Goal: Task Accomplishment & Management: Complete application form

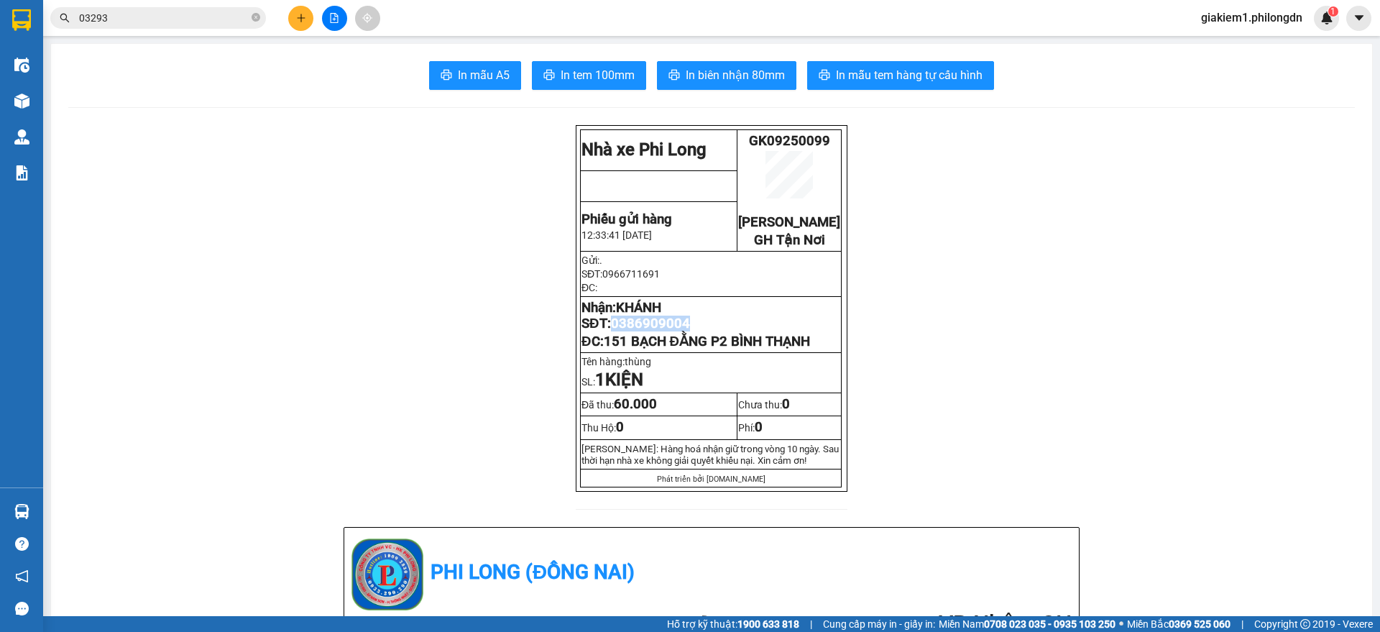
click at [305, 11] on button at bounding box center [300, 18] width 25 height 25
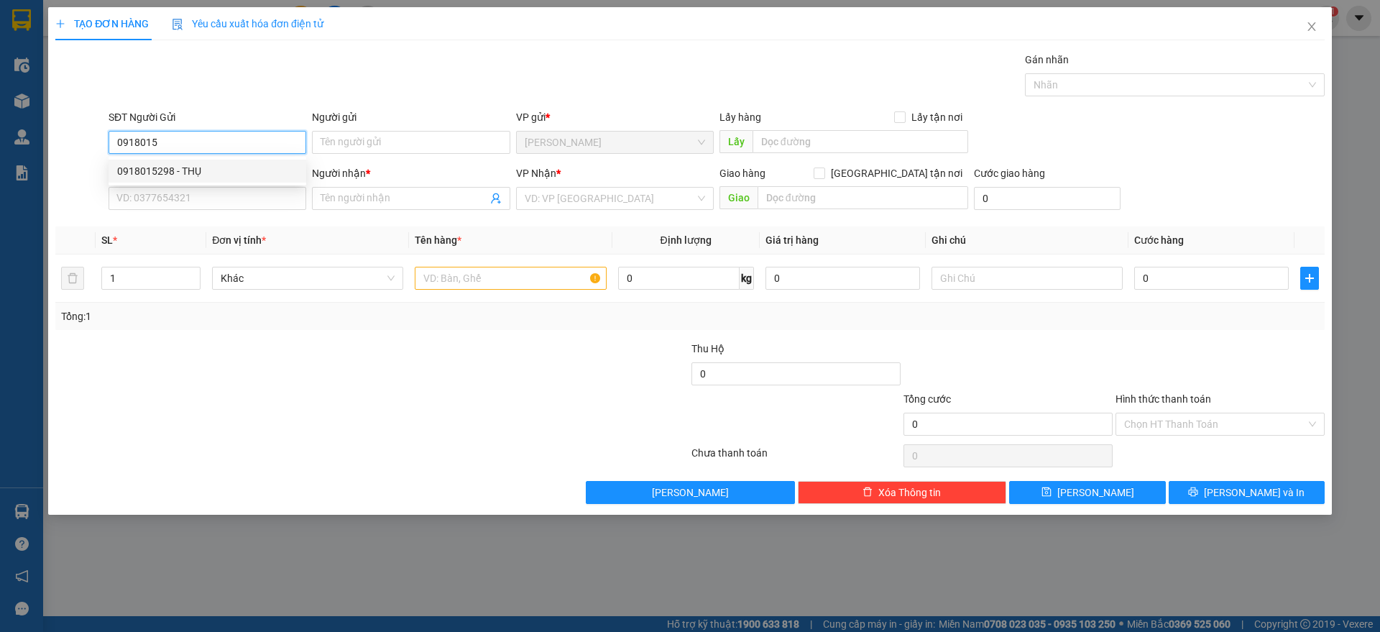
click at [160, 169] on div "0918015298 - THỤ" at bounding box center [207, 171] width 180 height 16
type input "0918015298"
type input "THỤ"
type input "0962203044"
type input "CƯỜNG"
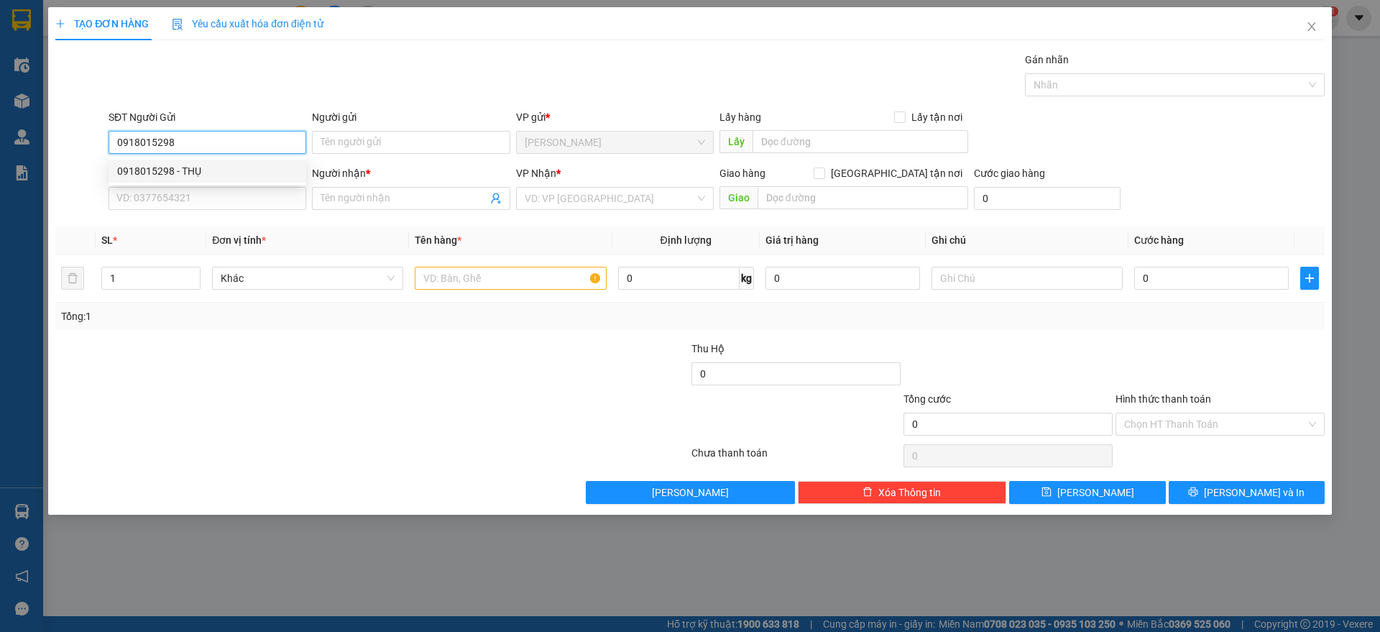
checkbox input "true"
type input "369A2 ĐINH BỘ LINH P26 BT"
type input "80.000"
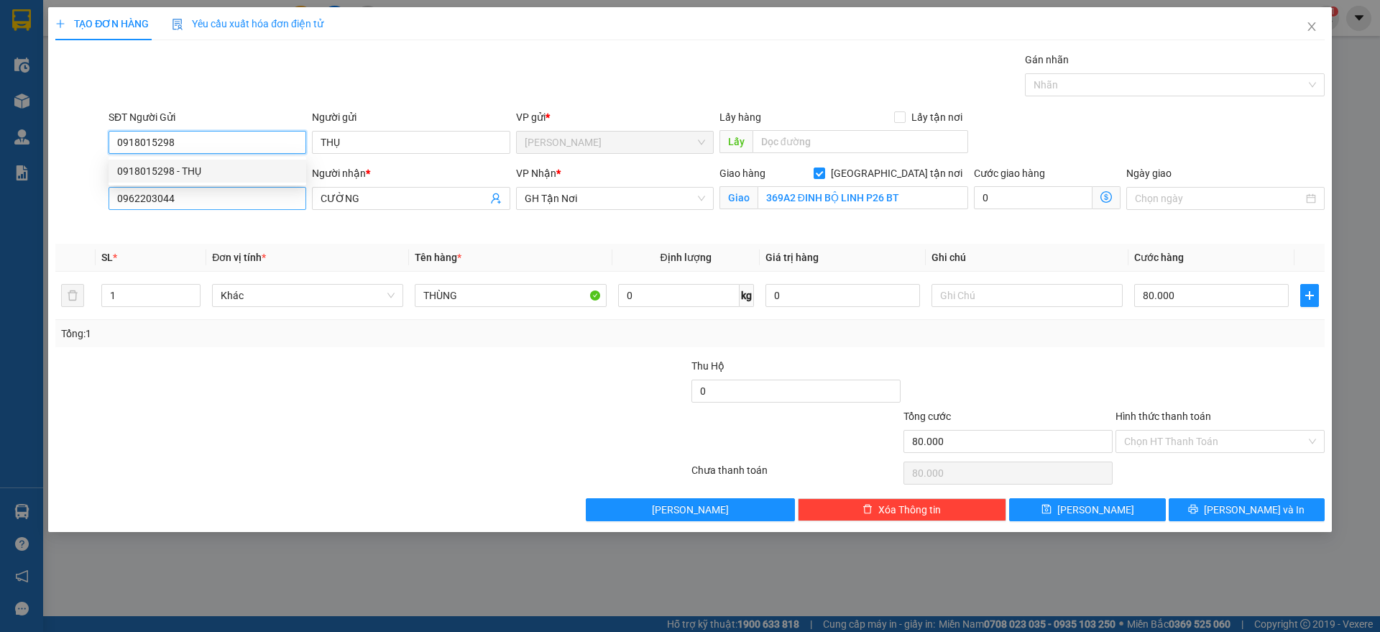
type input "0918015298"
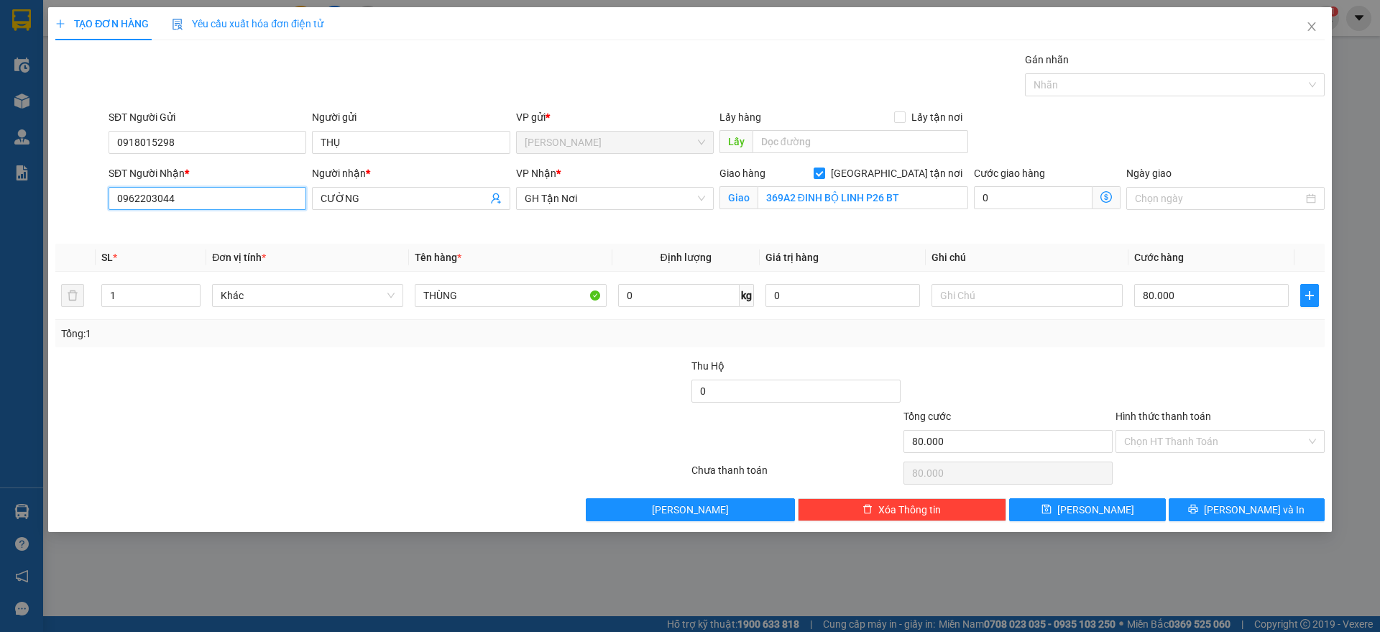
click at [211, 193] on input "0962203044" at bounding box center [208, 198] width 198 height 23
type input "0917380077"
click at [413, 201] on input "CƯỜNG" at bounding box center [404, 199] width 166 height 16
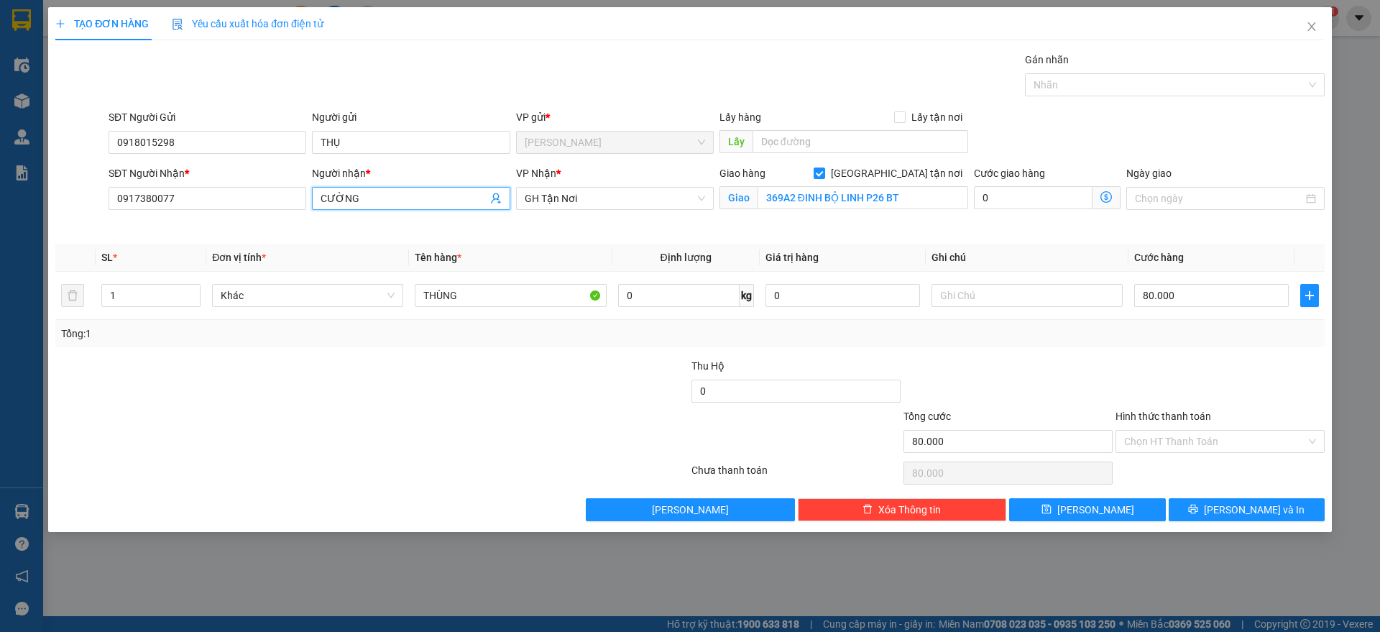
click at [413, 201] on input "CƯỜNG" at bounding box center [404, 199] width 166 height 16
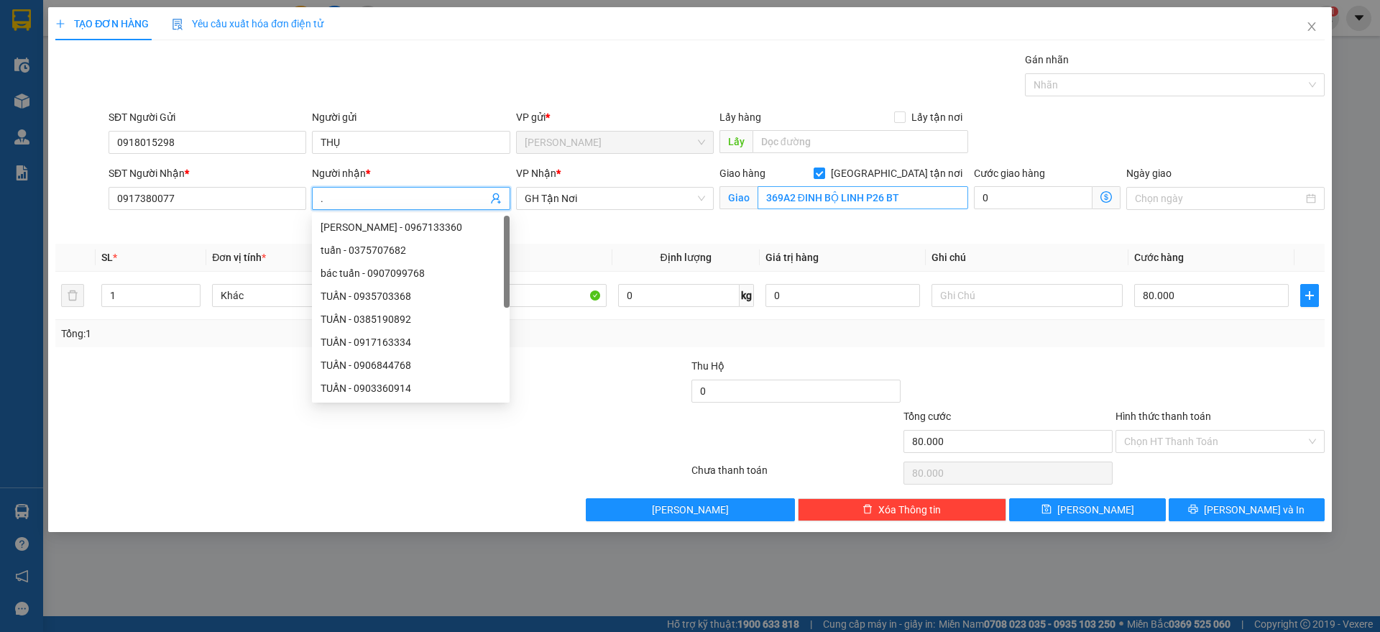
type input "."
click at [808, 196] on input "369A2 ĐINH BỘ LINH P26 BT" at bounding box center [863, 197] width 211 height 23
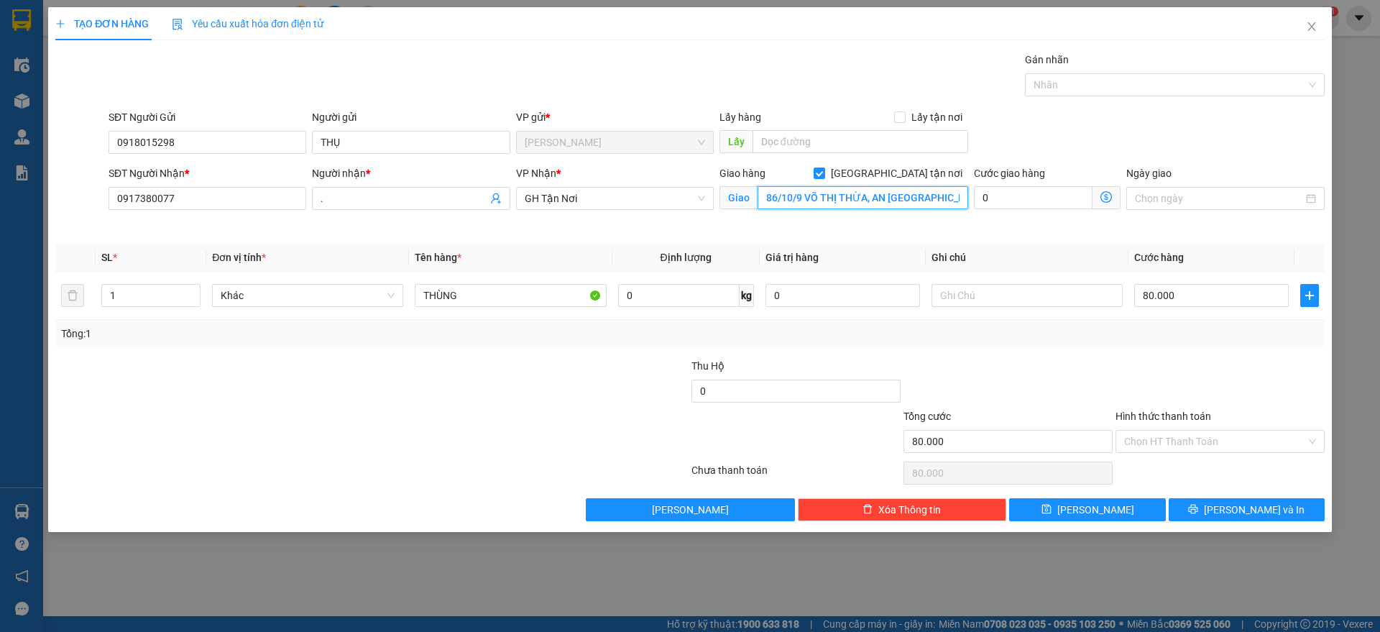
scroll to position [0, 4]
type input "86/10/9 VÕ THỊ THỪA, AN [GEOGRAPHIC_DATA] Q12"
click at [1185, 299] on input "80.000" at bounding box center [1211, 295] width 155 height 23
type input "1"
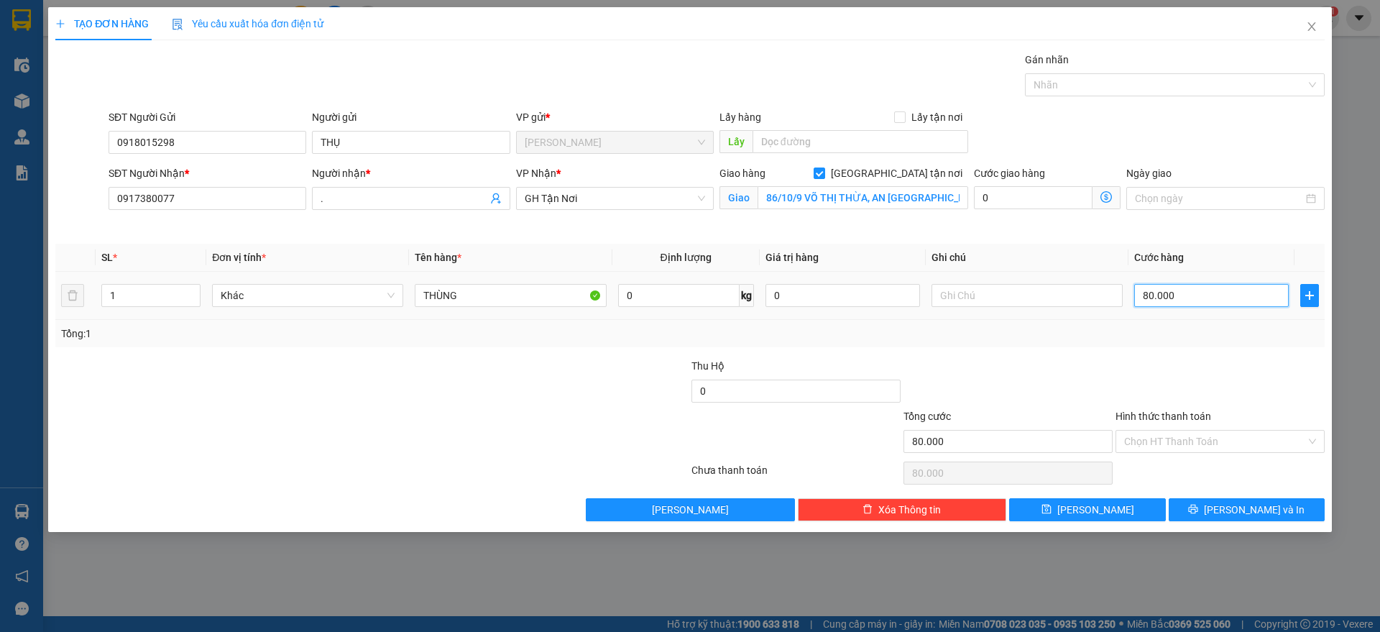
type input "1"
type input "10"
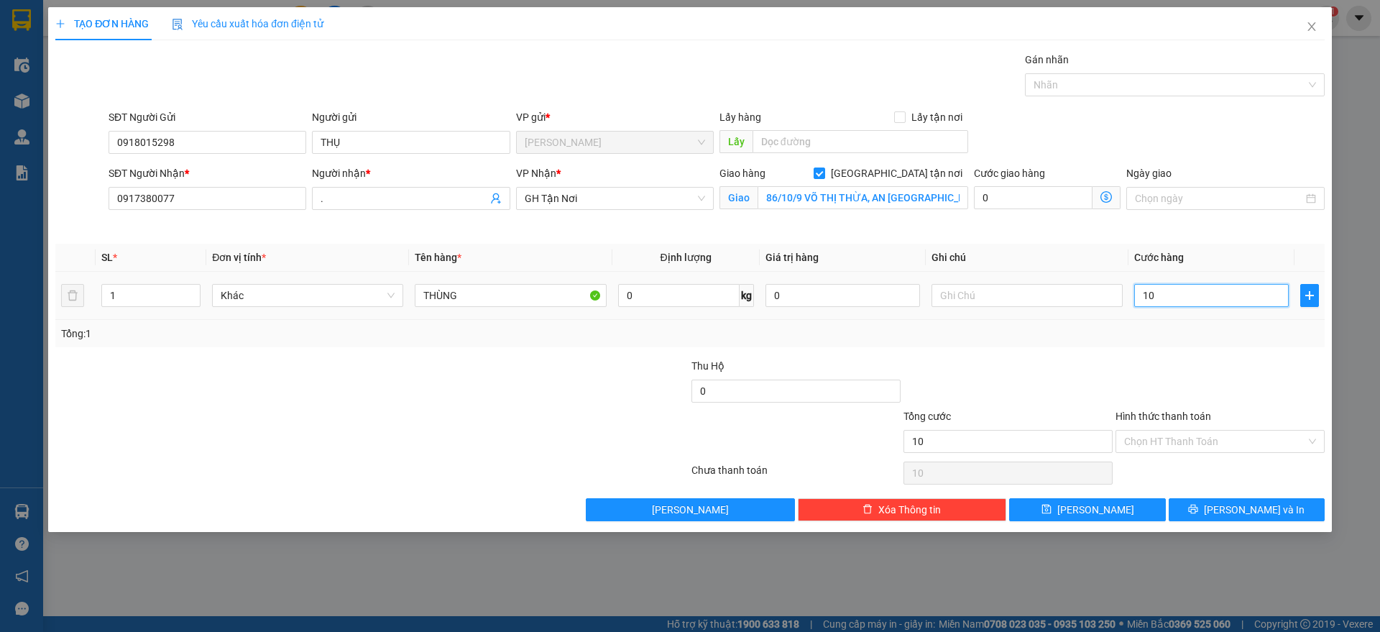
type input "100"
type input "1.000"
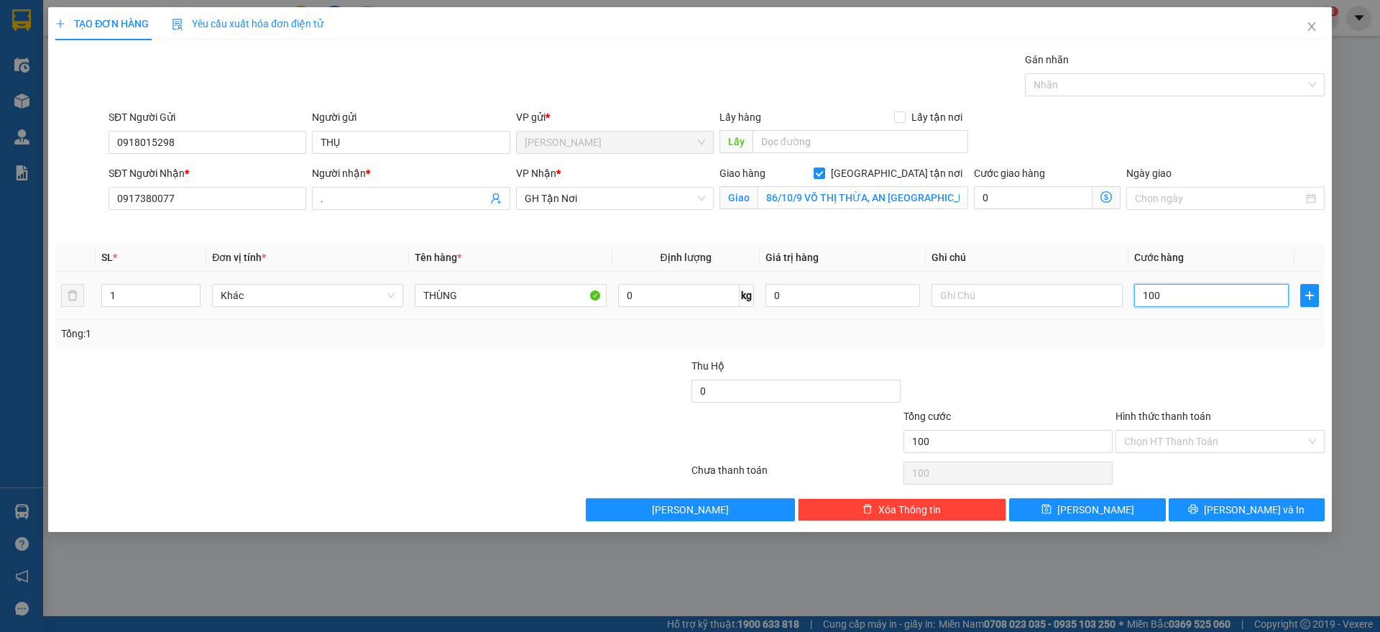
type input "1.000"
type input "10.000"
type input "100.000"
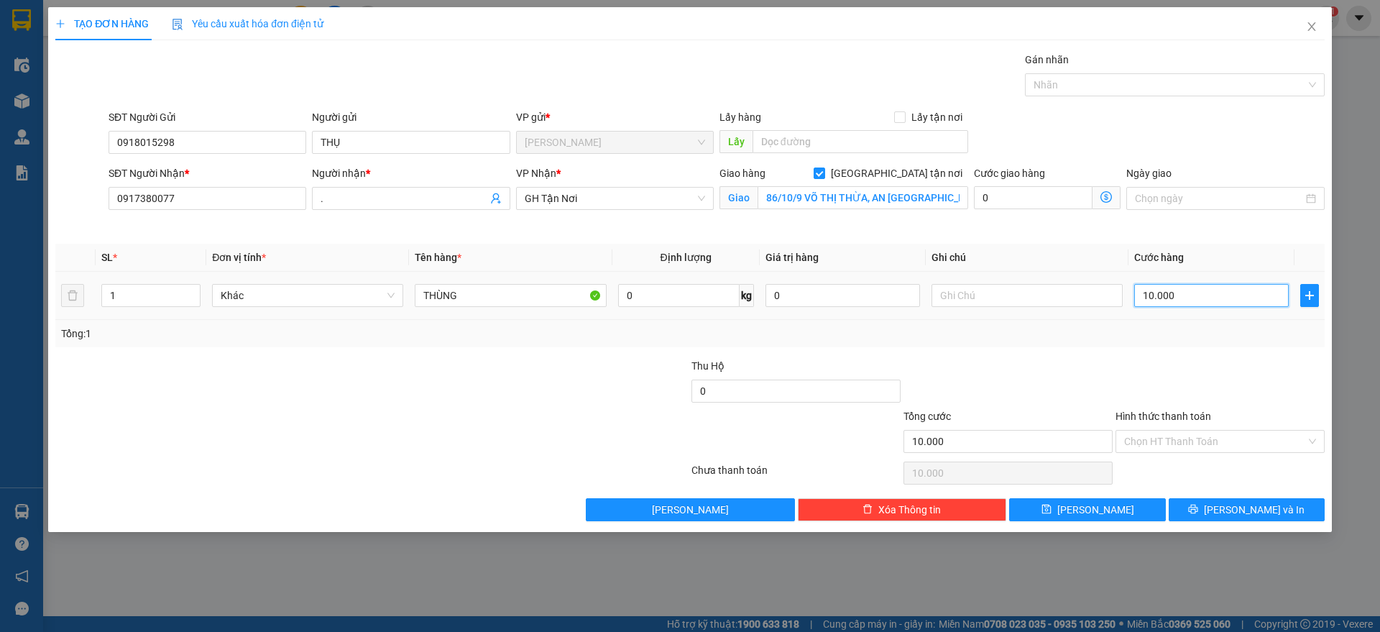
type input "100.000"
click at [1221, 447] on input "Hình thức thanh toán" at bounding box center [1215, 442] width 182 height 22
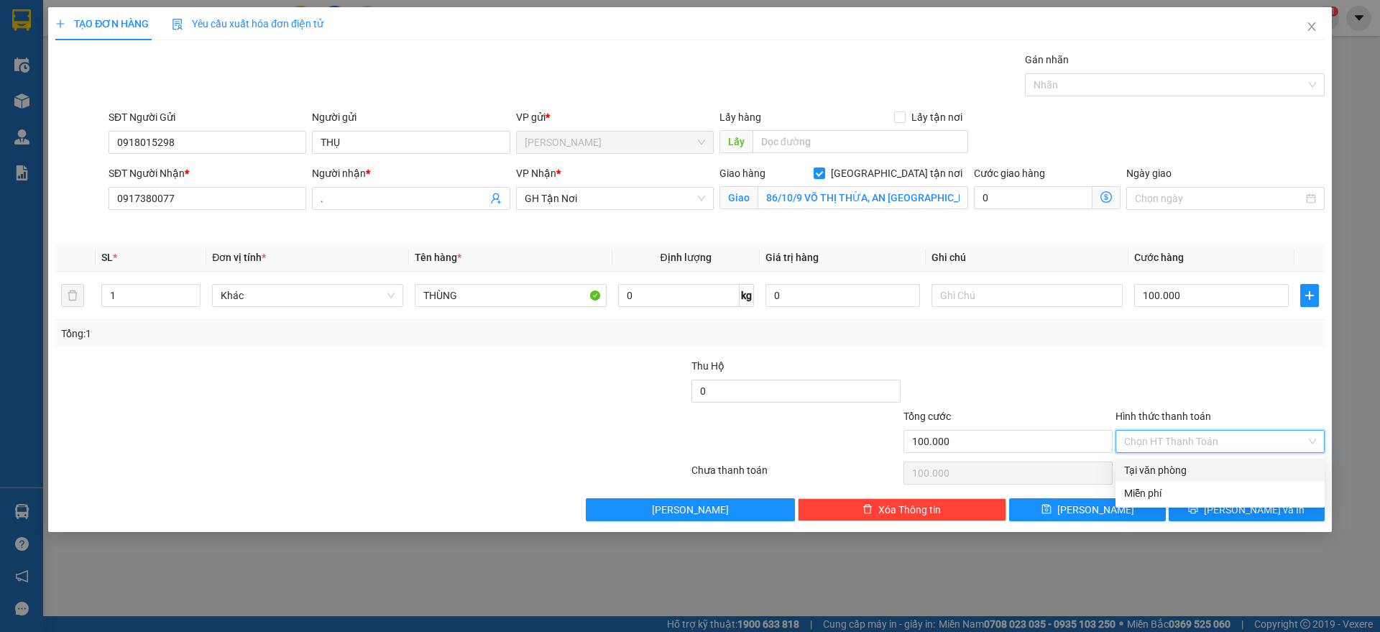
click at [1223, 469] on div "Tại văn phòng" at bounding box center [1220, 470] width 192 height 16
type input "0"
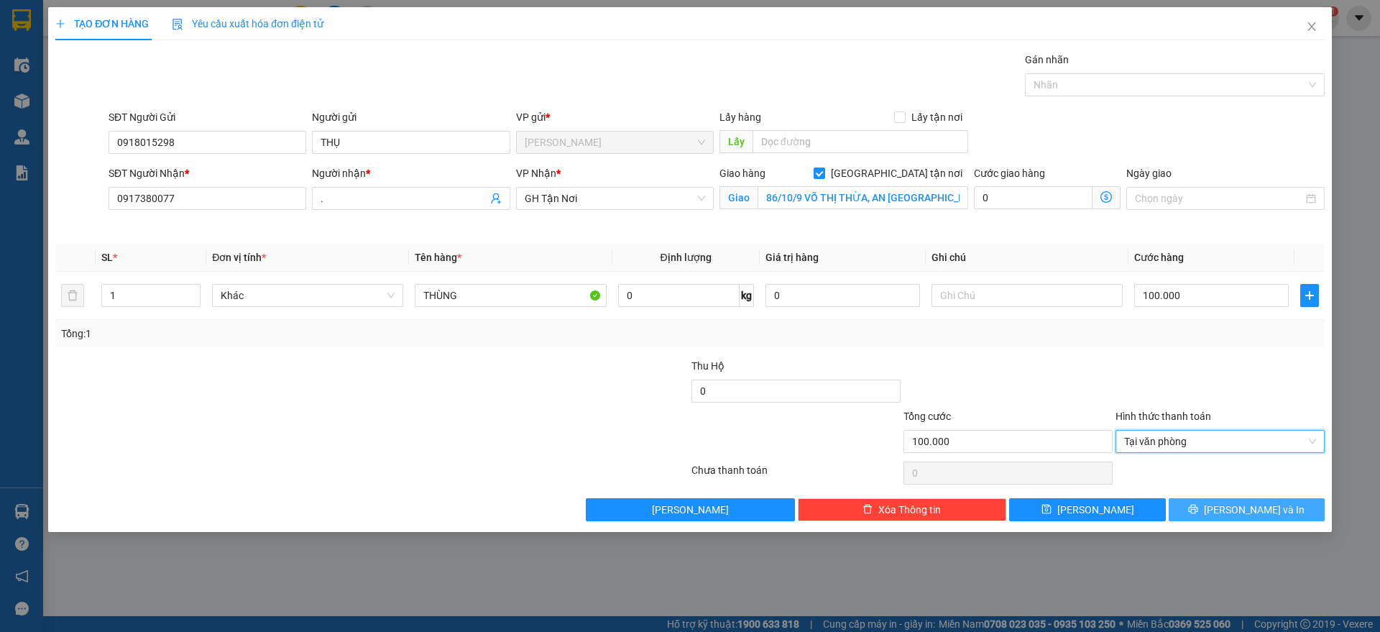
click at [1231, 510] on button "[PERSON_NAME] và In" at bounding box center [1247, 509] width 156 height 23
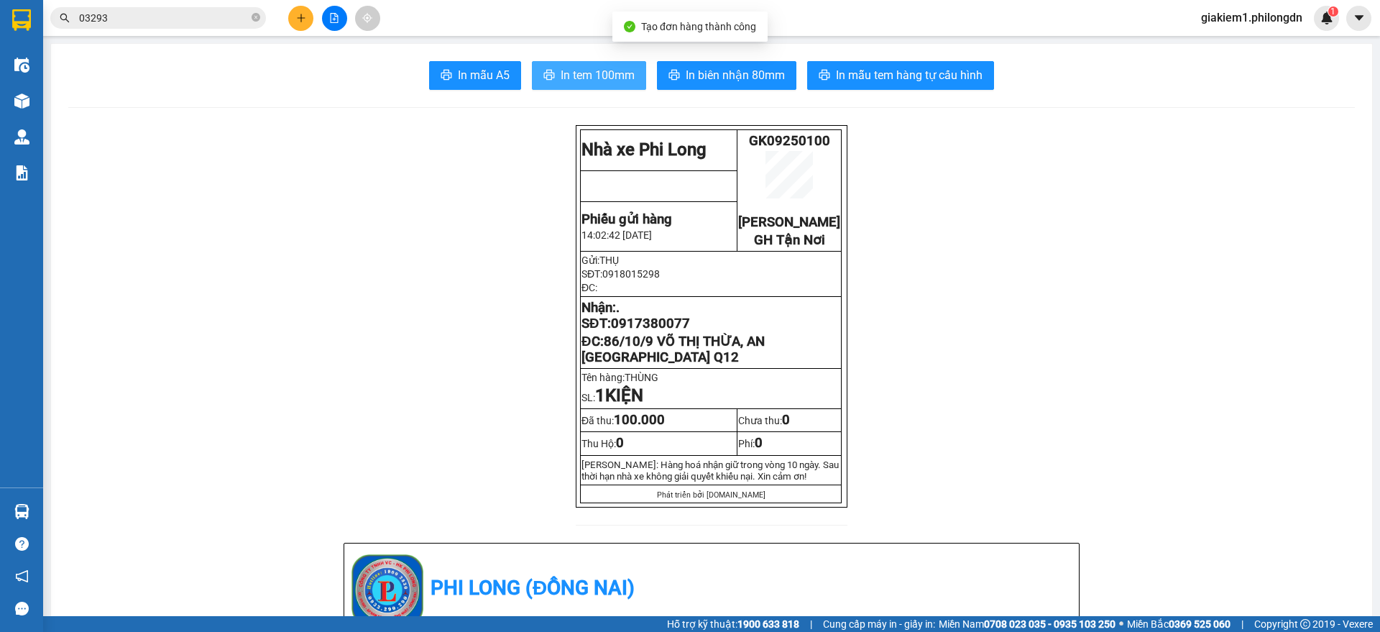
click at [608, 73] on span "In tem 100mm" at bounding box center [598, 75] width 74 height 18
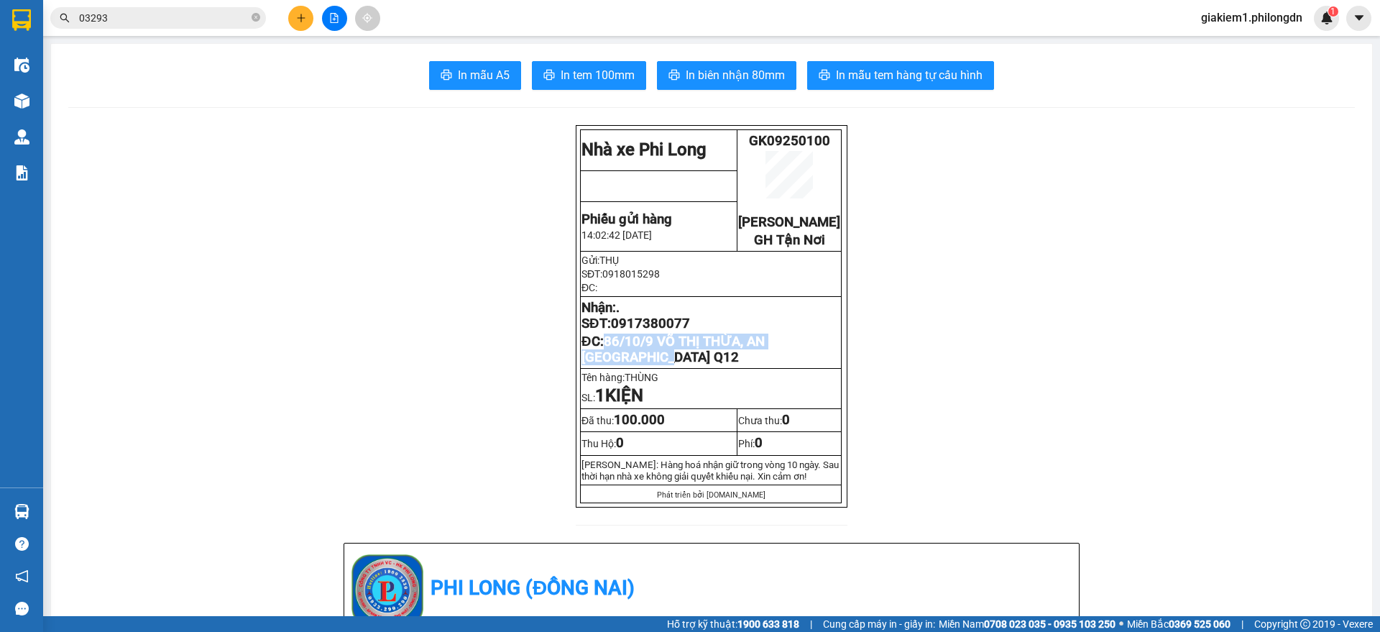
drag, startPoint x: 648, startPoint y: 381, endPoint x: 595, endPoint y: 354, distance: 59.8
click at [595, 354] on p "ĐC: 86/10/9 VÕ THỊ THỪA, AN [GEOGRAPHIC_DATA] Q12" at bounding box center [711, 350] width 259 height 32
copy span "86/10/9 VÕ THỊ THỪA, AN [GEOGRAPHIC_DATA] Q12"
click at [635, 331] on span "0917380077" at bounding box center [650, 324] width 79 height 16
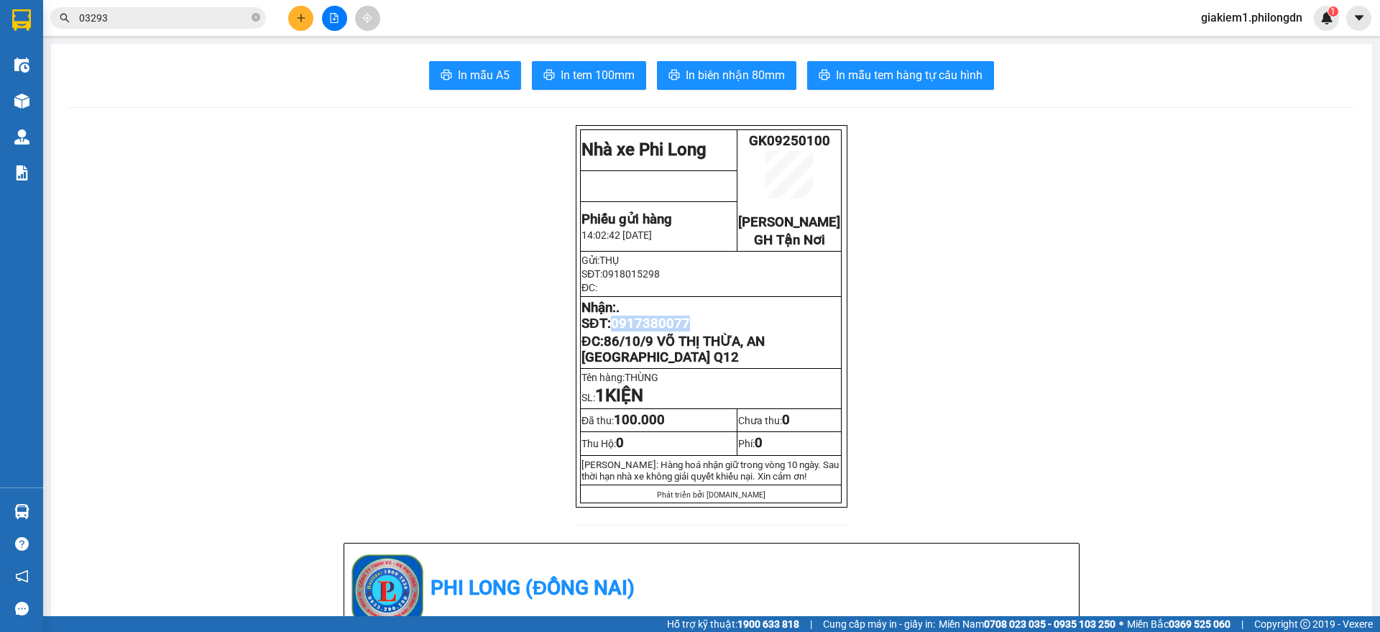
click at [635, 331] on span "0917380077" at bounding box center [650, 324] width 79 height 16
copy span "0917380077"
click at [305, 27] on button at bounding box center [300, 18] width 25 height 25
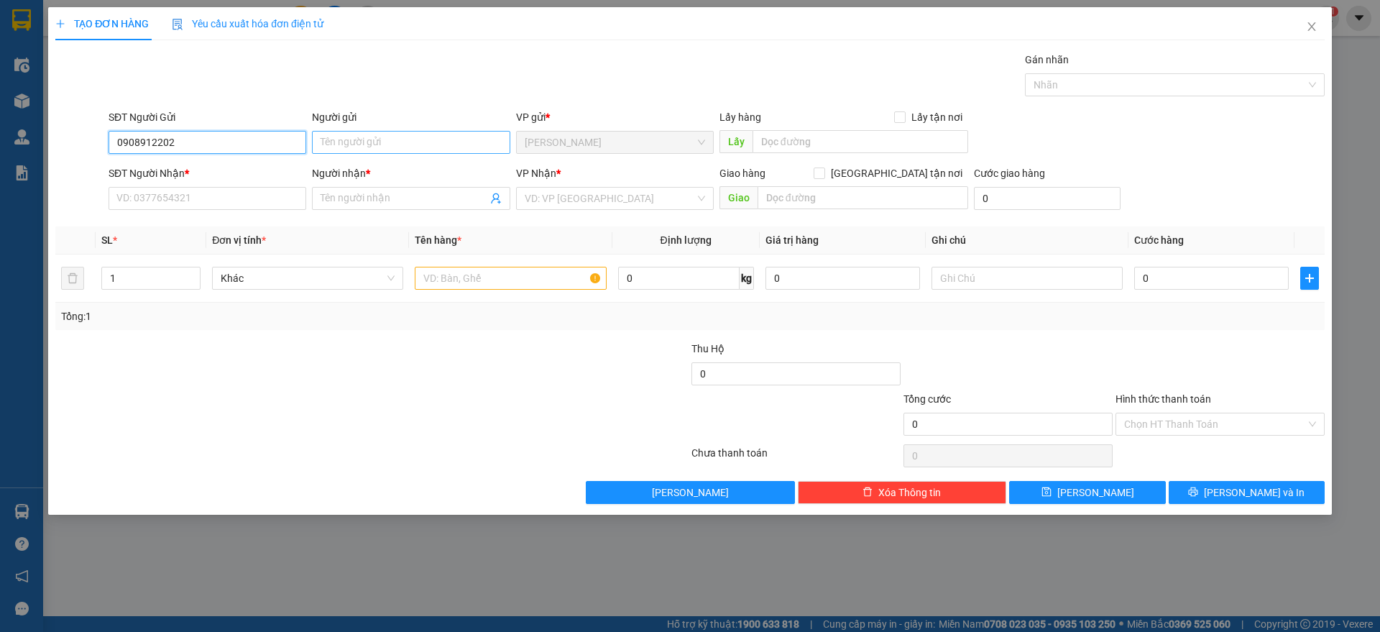
type input "0908912202"
click at [356, 145] on input "Người gửi" at bounding box center [411, 142] width 198 height 23
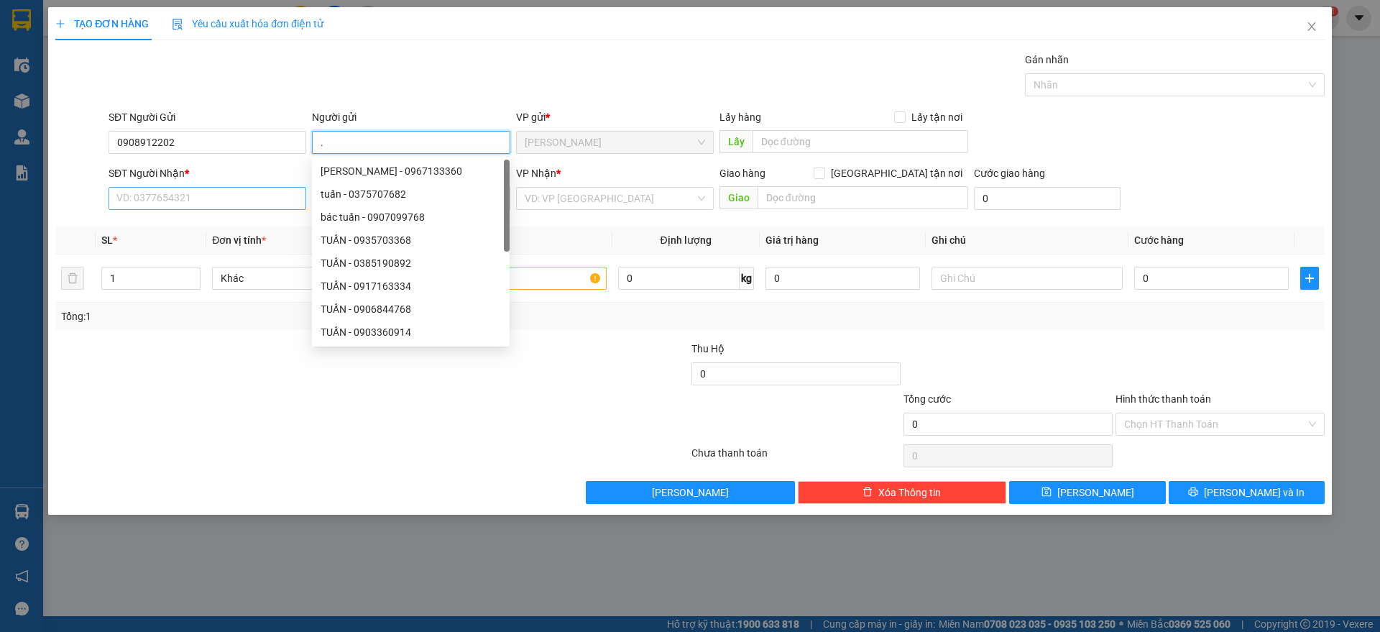
type input "."
click at [220, 196] on input "SĐT Người Nhận *" at bounding box center [208, 198] width 198 height 23
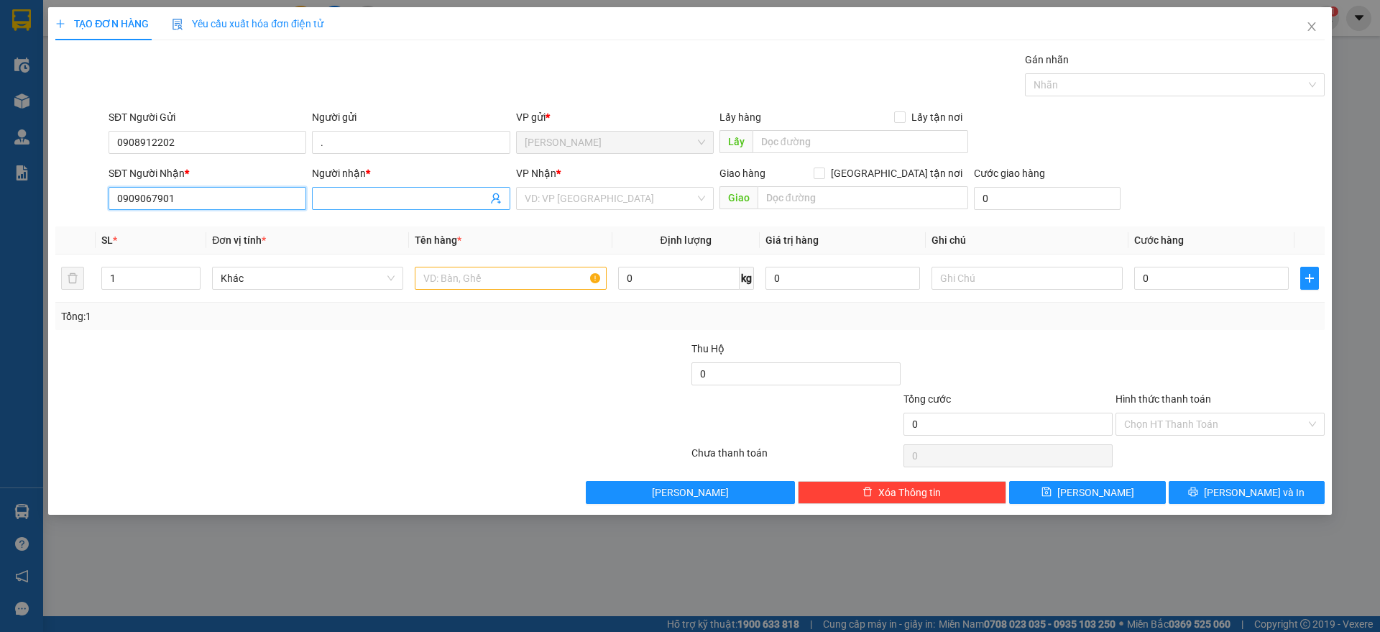
type input "0909067901"
click at [359, 188] on span at bounding box center [411, 198] width 198 height 23
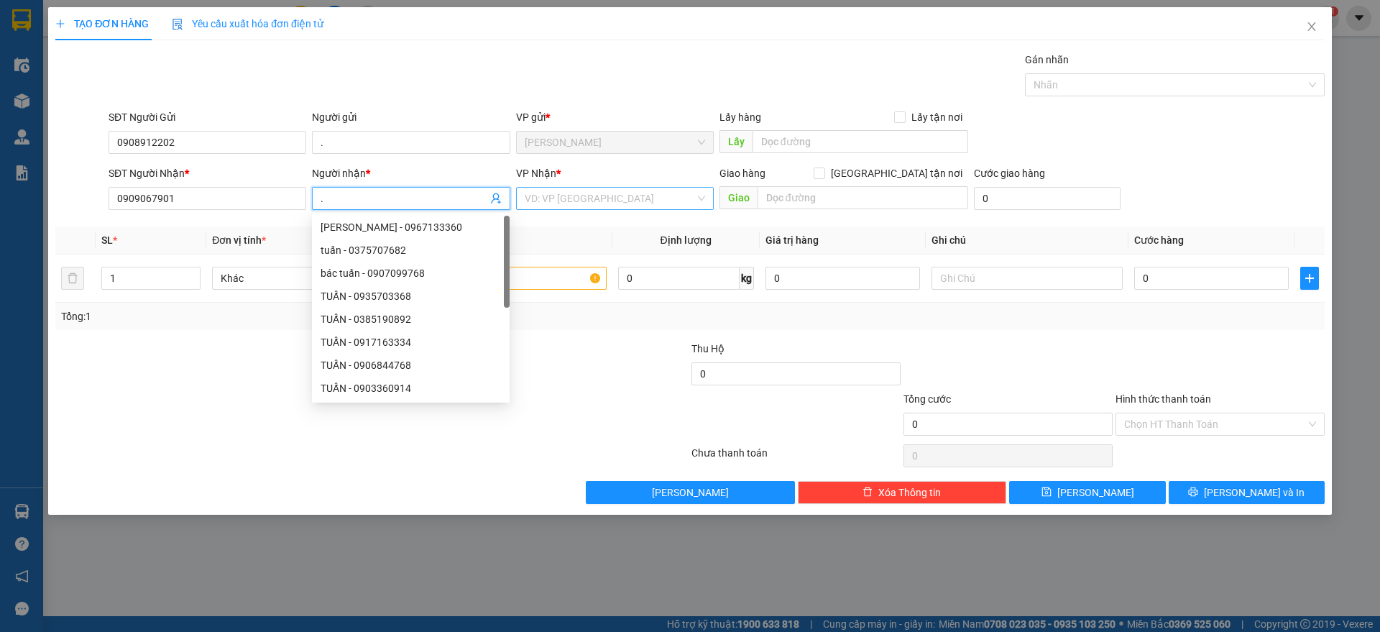
type input "."
click at [555, 196] on input "search" at bounding box center [610, 199] width 170 height 22
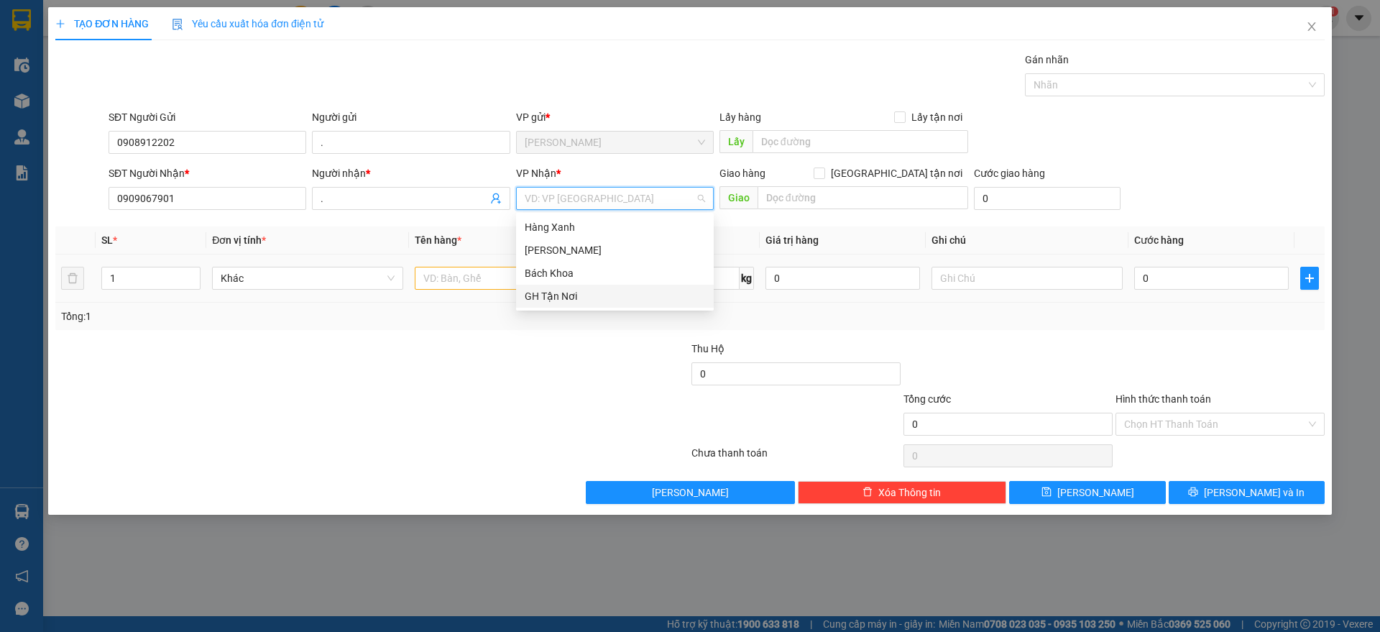
drag, startPoint x: 549, startPoint y: 293, endPoint x: 577, endPoint y: 283, distance: 29.4
click at [551, 294] on div "GH Tận Nơi" at bounding box center [615, 296] width 180 height 16
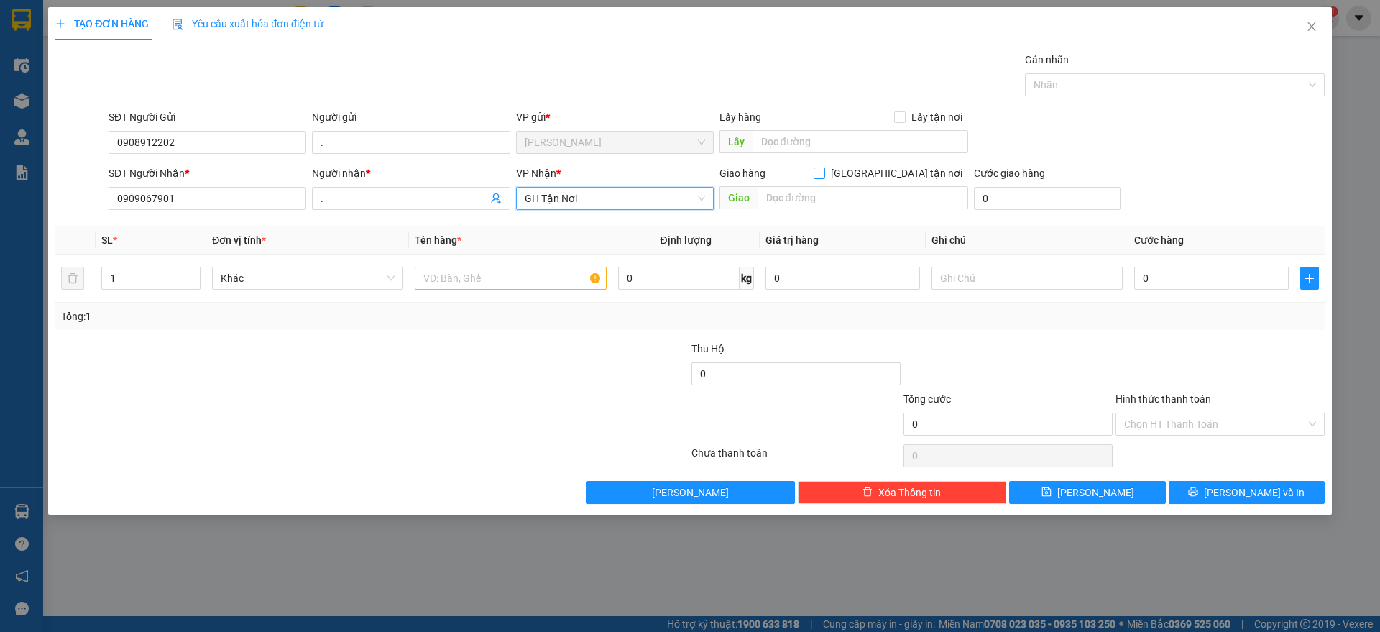
click at [824, 173] on input "[GEOGRAPHIC_DATA] tận nơi" at bounding box center [819, 173] width 10 height 10
checkbox input "true"
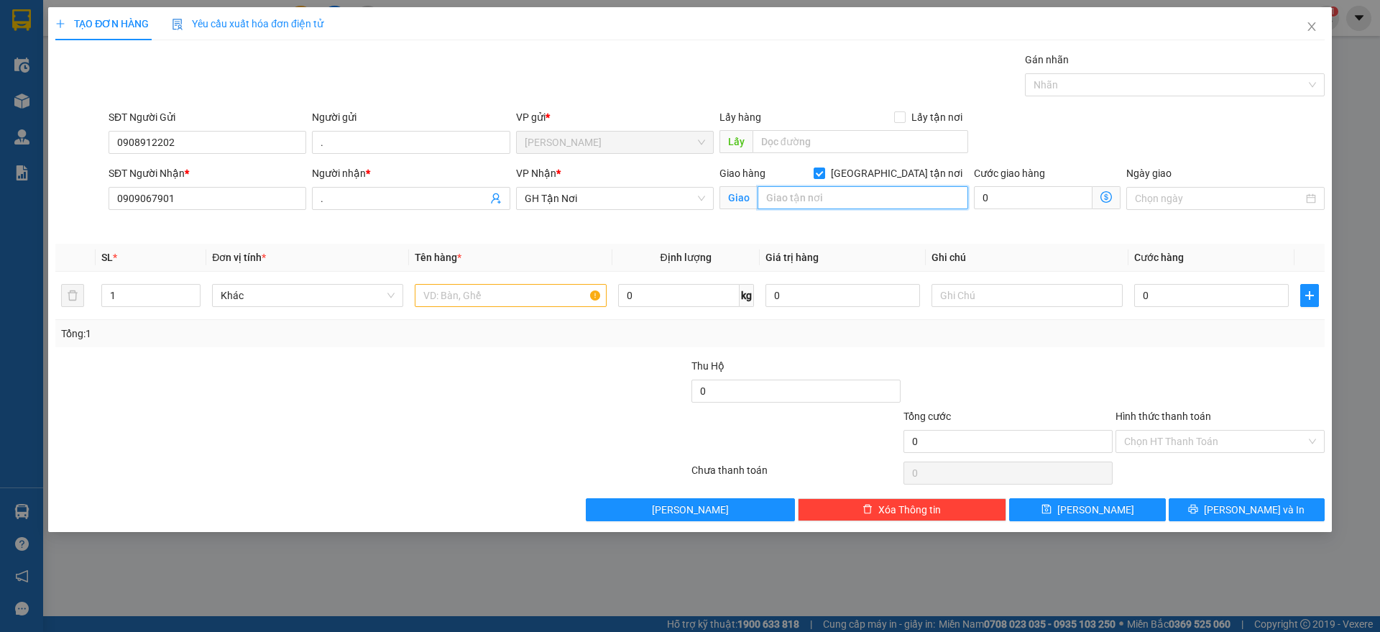
click at [808, 200] on input "text" at bounding box center [863, 197] width 211 height 23
type input "140 VẠN KIẾP P3 BÌNH THẠNH"
click at [531, 296] on input "text" at bounding box center [510, 295] width 191 height 23
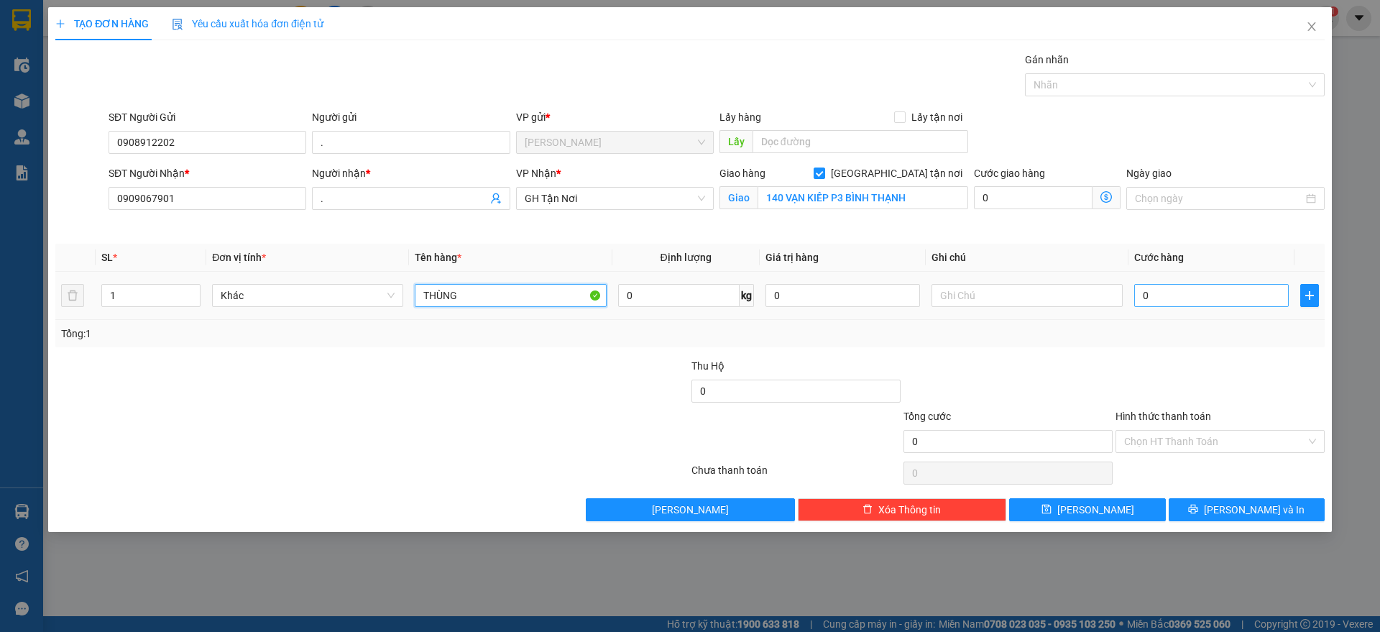
type input "THÙNG"
click at [1250, 298] on input "0" at bounding box center [1211, 295] width 155 height 23
type input "6"
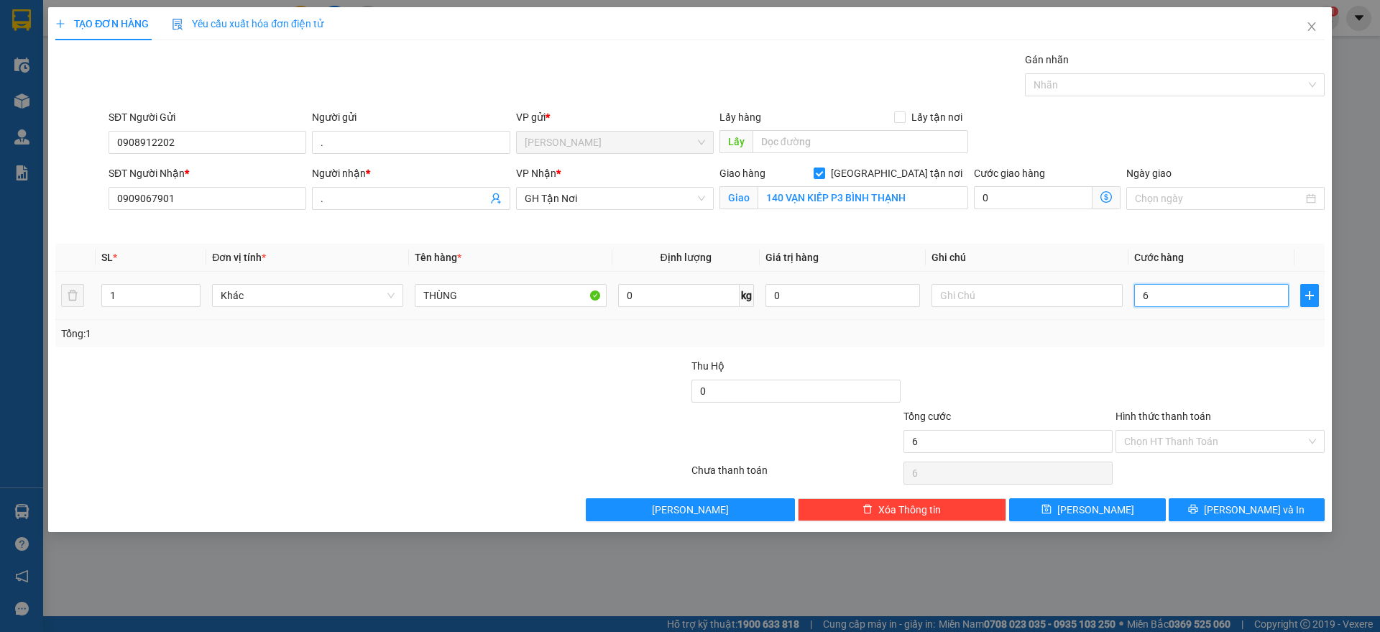
type input "60"
type input "600"
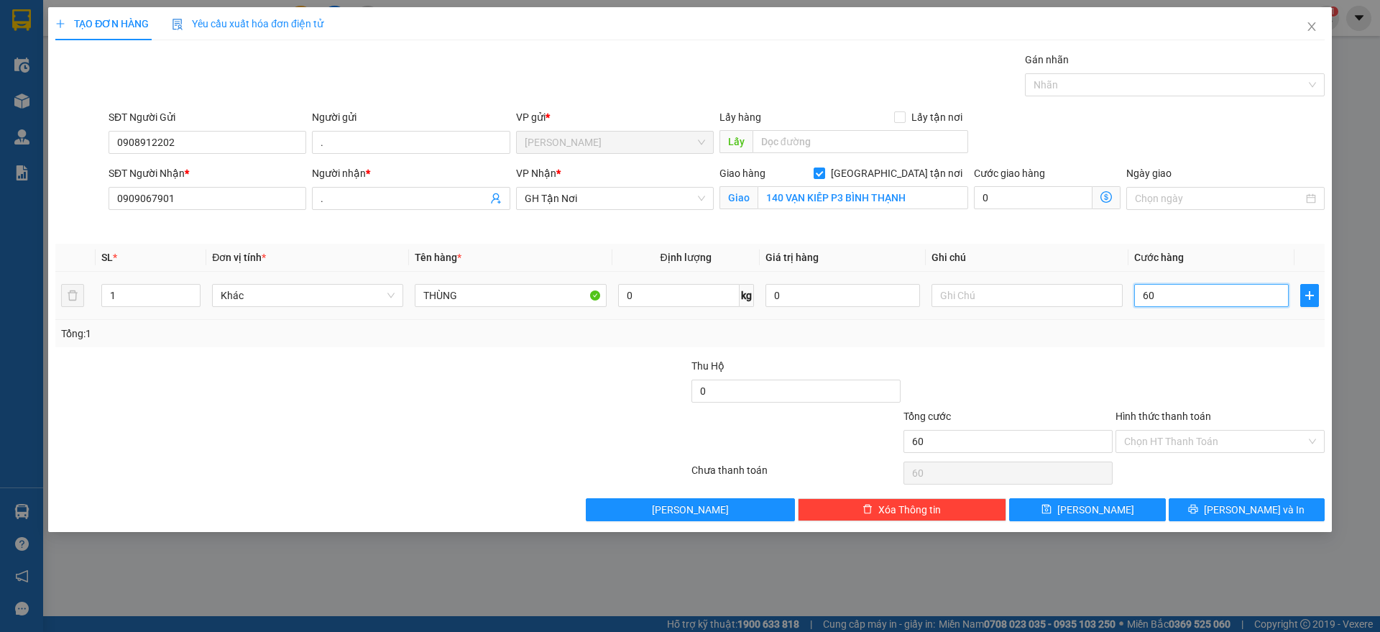
type input "600"
type input "6.000"
type input "60.000"
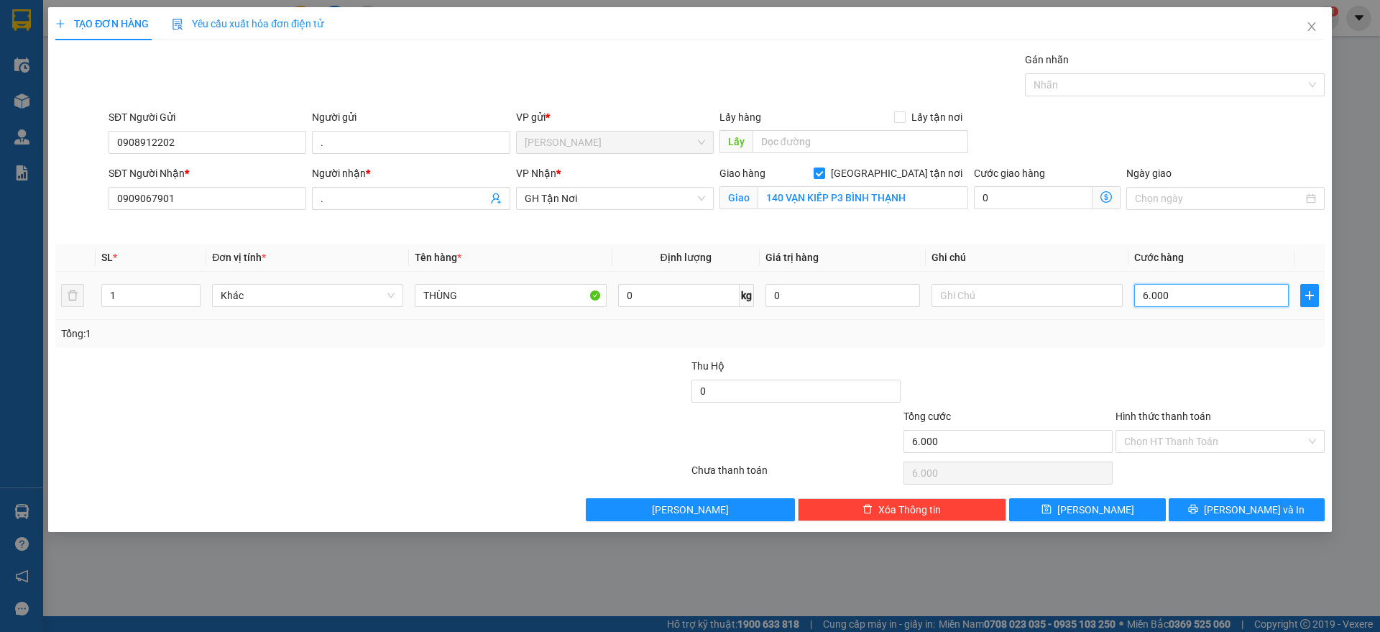
type input "60.000"
click at [1258, 442] on input "Hình thức thanh toán" at bounding box center [1215, 442] width 182 height 22
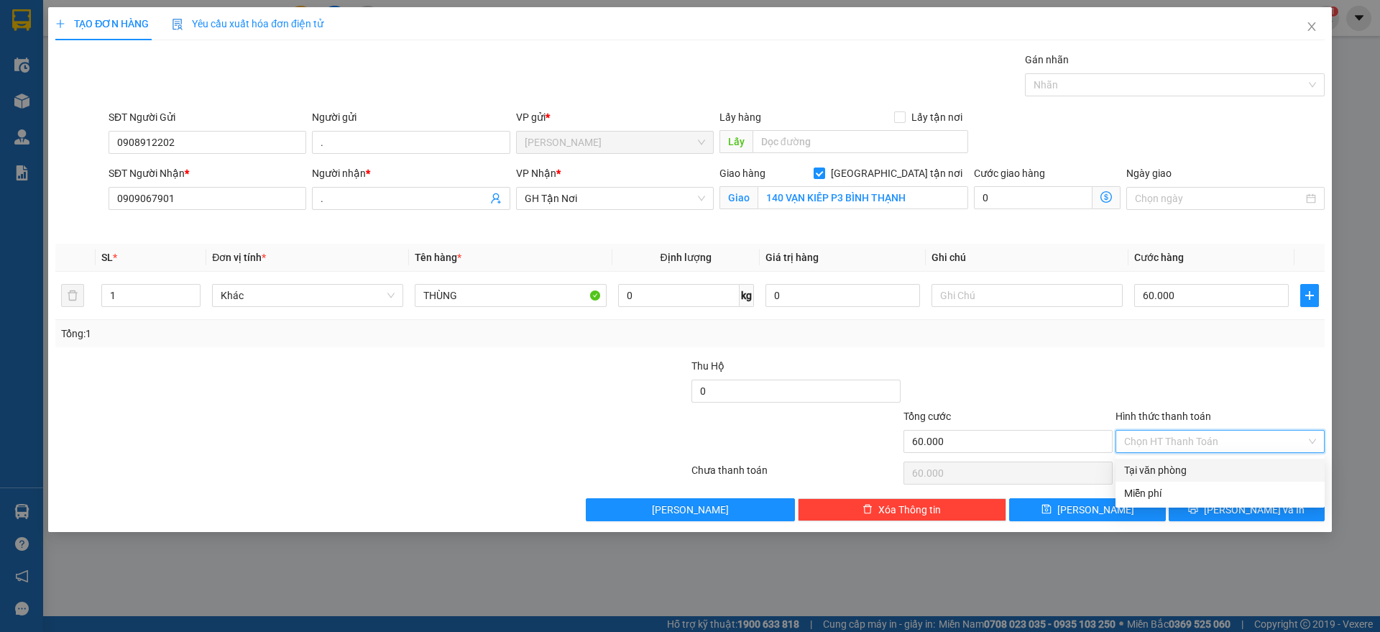
click at [1250, 465] on div "Tại văn phòng" at bounding box center [1220, 470] width 192 height 16
type input "0"
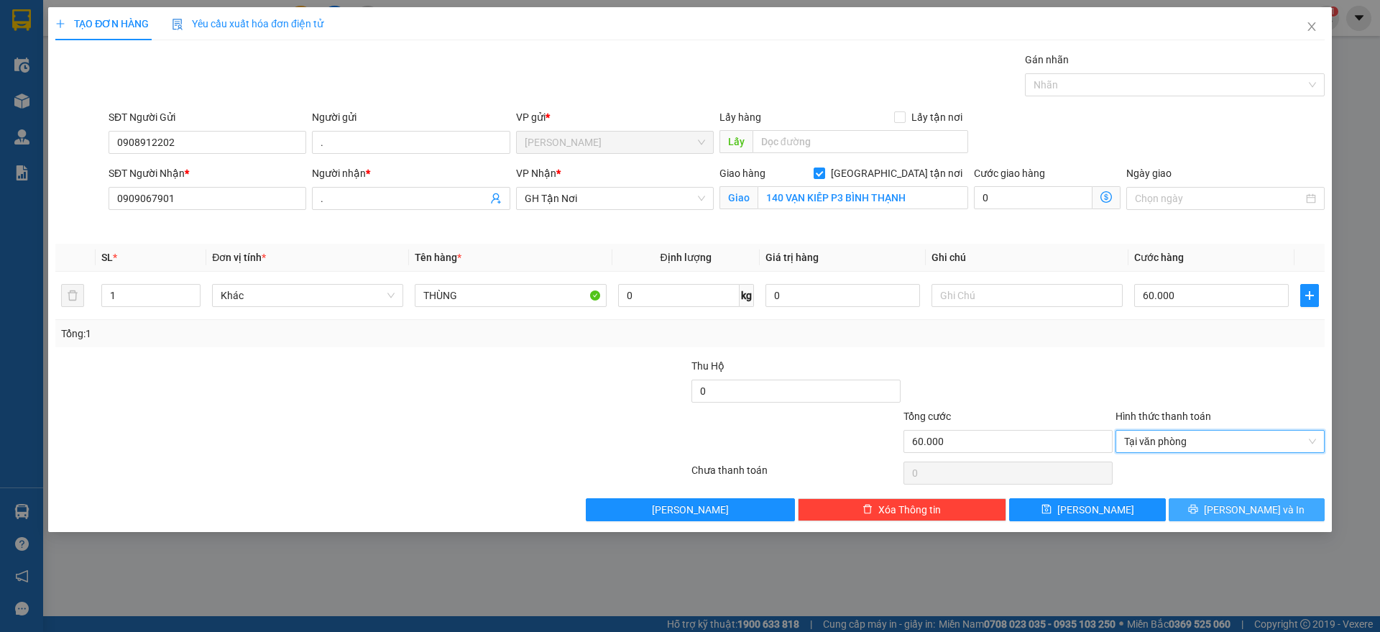
click at [1242, 511] on span "[PERSON_NAME] và In" at bounding box center [1254, 510] width 101 height 16
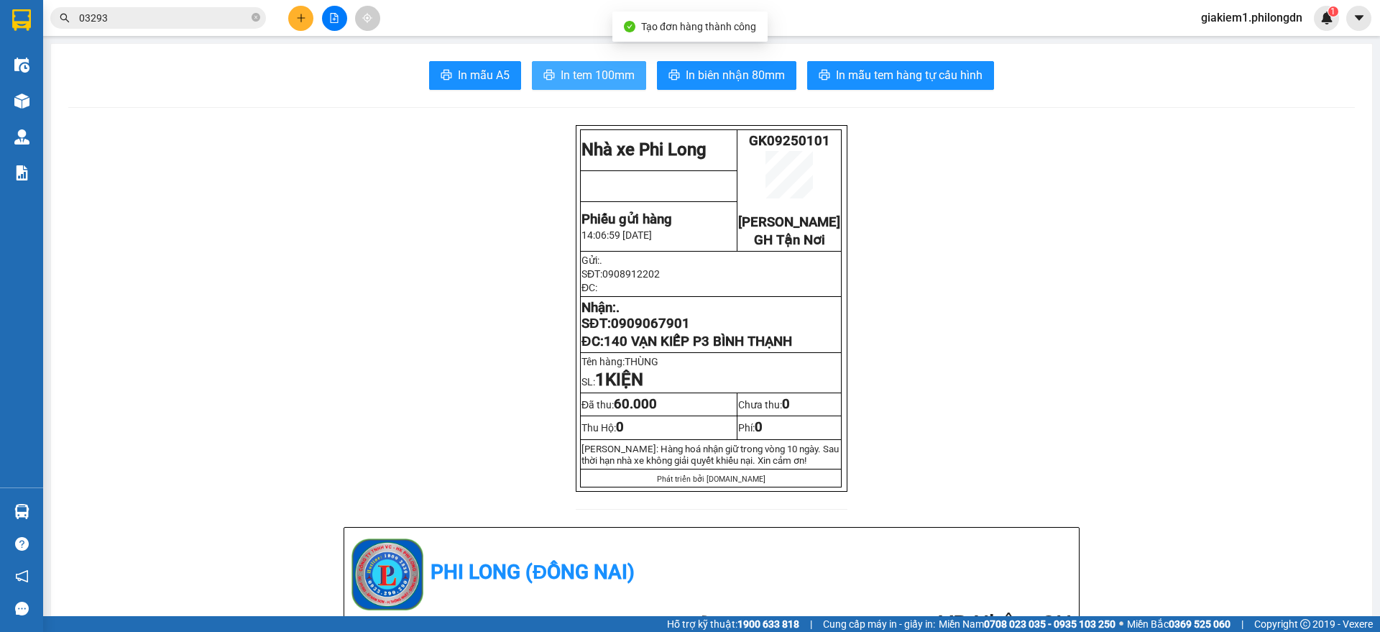
click at [602, 81] on span "In tem 100mm" at bounding box center [598, 75] width 74 height 18
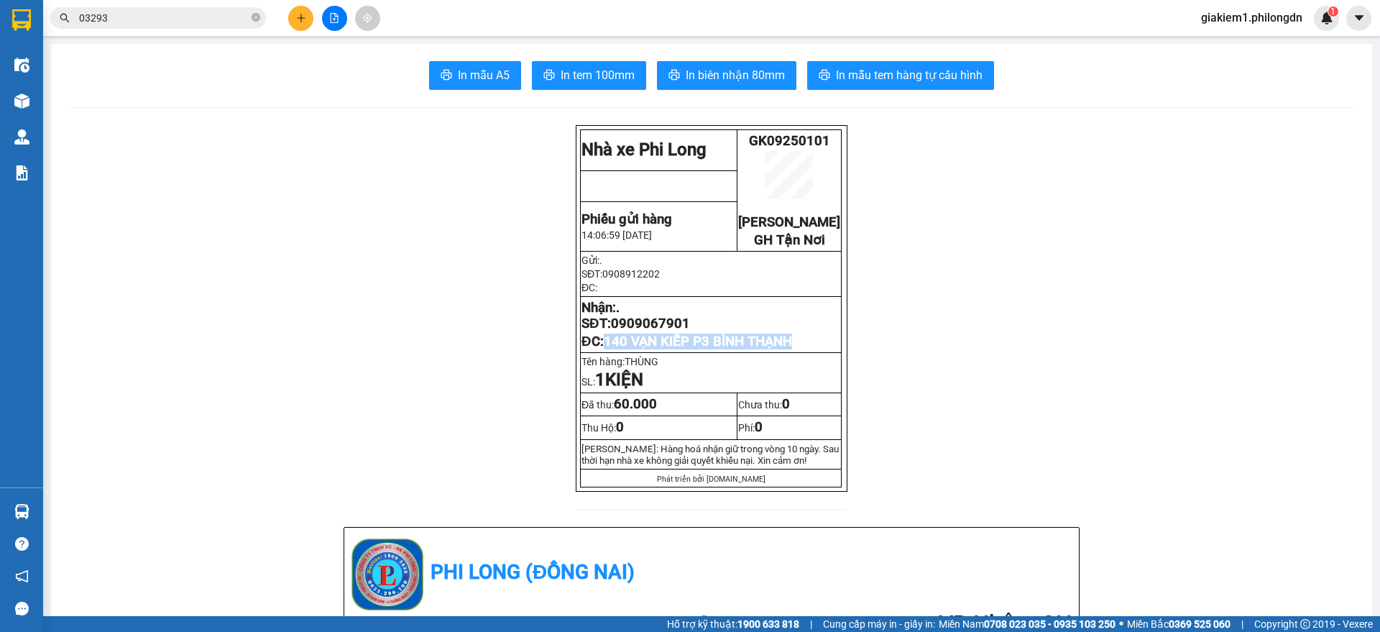
drag, startPoint x: 804, startPoint y: 360, endPoint x: 602, endPoint y: 365, distance: 202.1
click at [602, 349] on p "ĐC: 140 VẠN KIẾP P3 BÌNH THẠNH" at bounding box center [711, 342] width 259 height 16
copy span "140 VẠN KIẾP P3 BÌNH THẠNH"
click at [641, 331] on span "0909067901" at bounding box center [650, 324] width 79 height 16
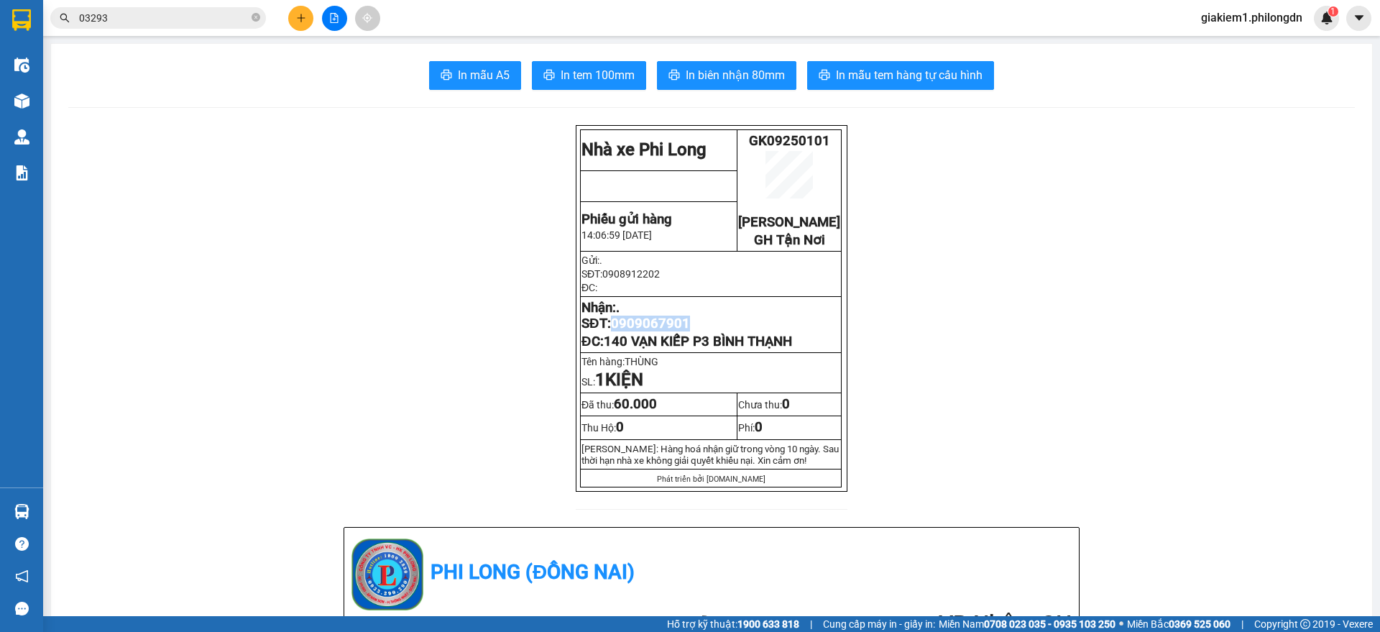
copy span "0909067901"
click at [306, 17] on icon "plus" at bounding box center [301, 18] width 10 height 10
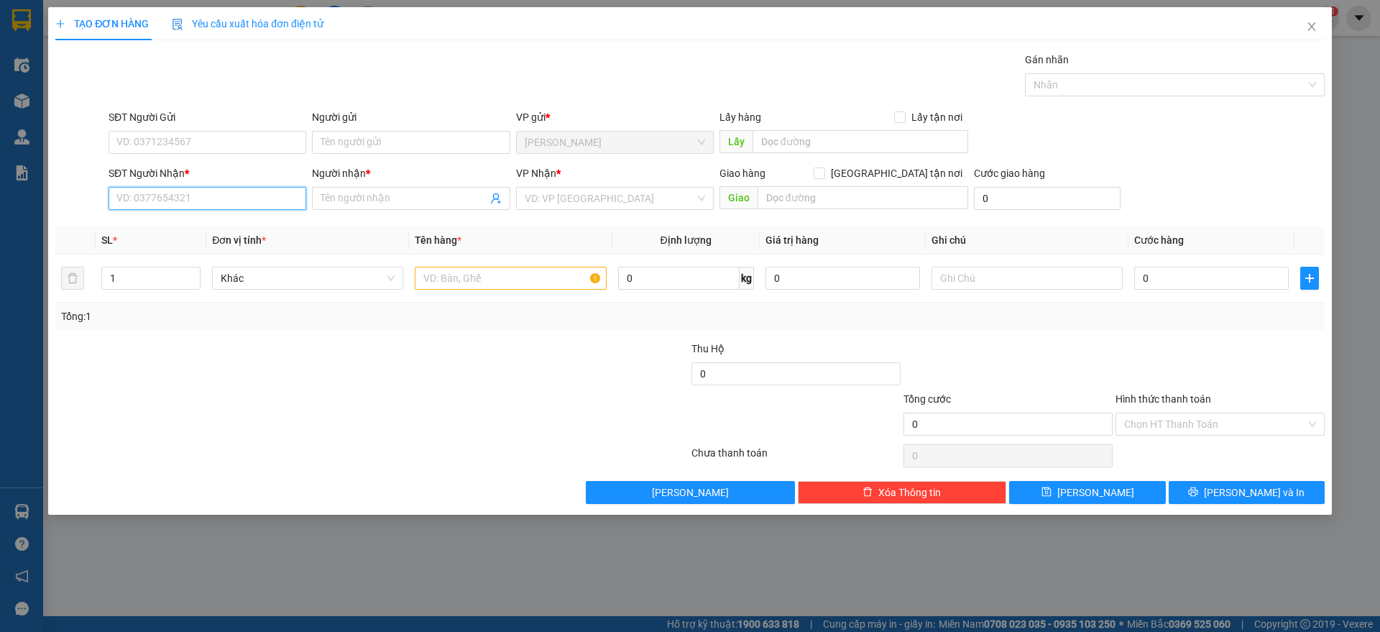
click at [196, 200] on input "SĐT Người Nhận *" at bounding box center [208, 198] width 198 height 23
click at [136, 203] on input "033889395" at bounding box center [208, 198] width 198 height 23
type input "0338849395"
click at [203, 223] on div "0338849395 - ." at bounding box center [207, 227] width 180 height 16
type input "."
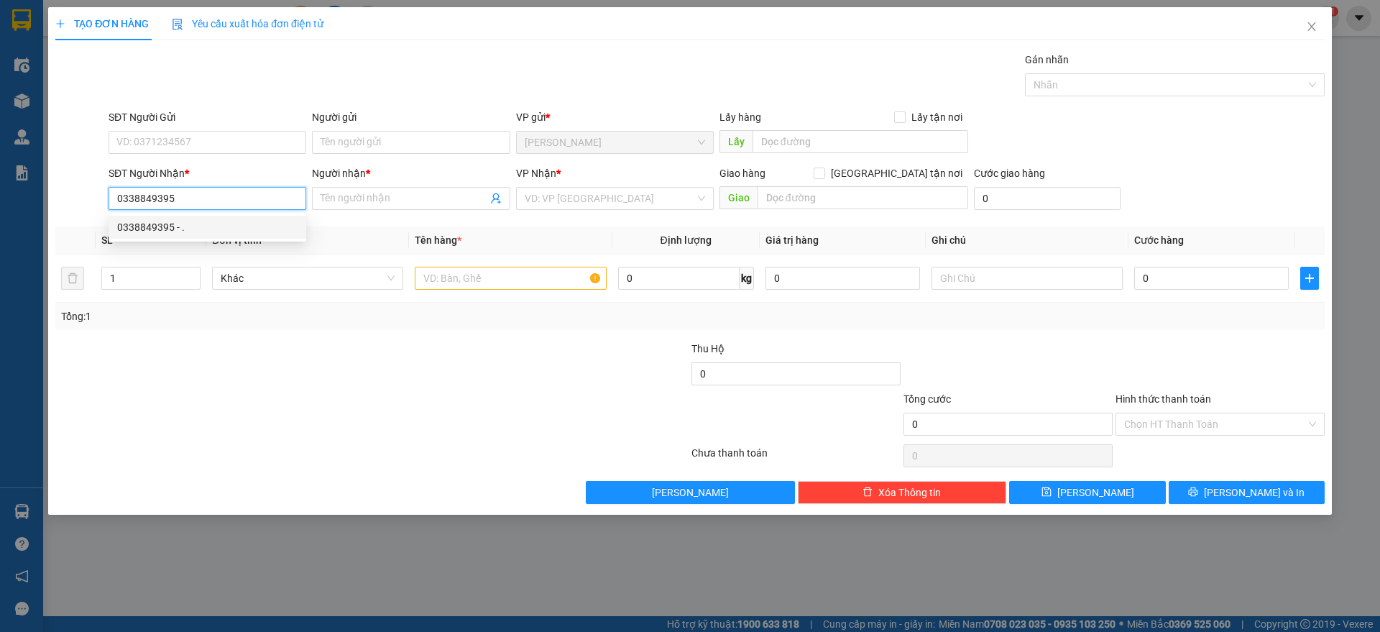
type input "HÀNG XANH"
type input "50.000"
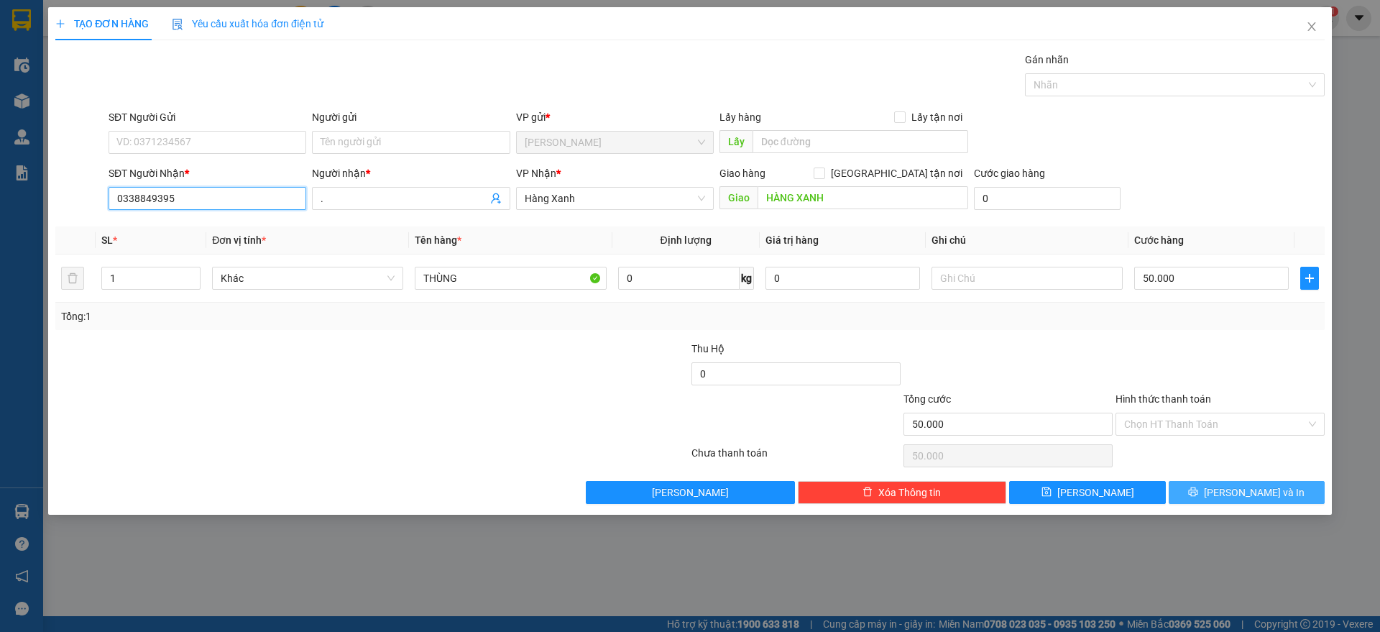
type input "0338849395"
click at [1204, 492] on button "[PERSON_NAME] và In" at bounding box center [1247, 492] width 156 height 23
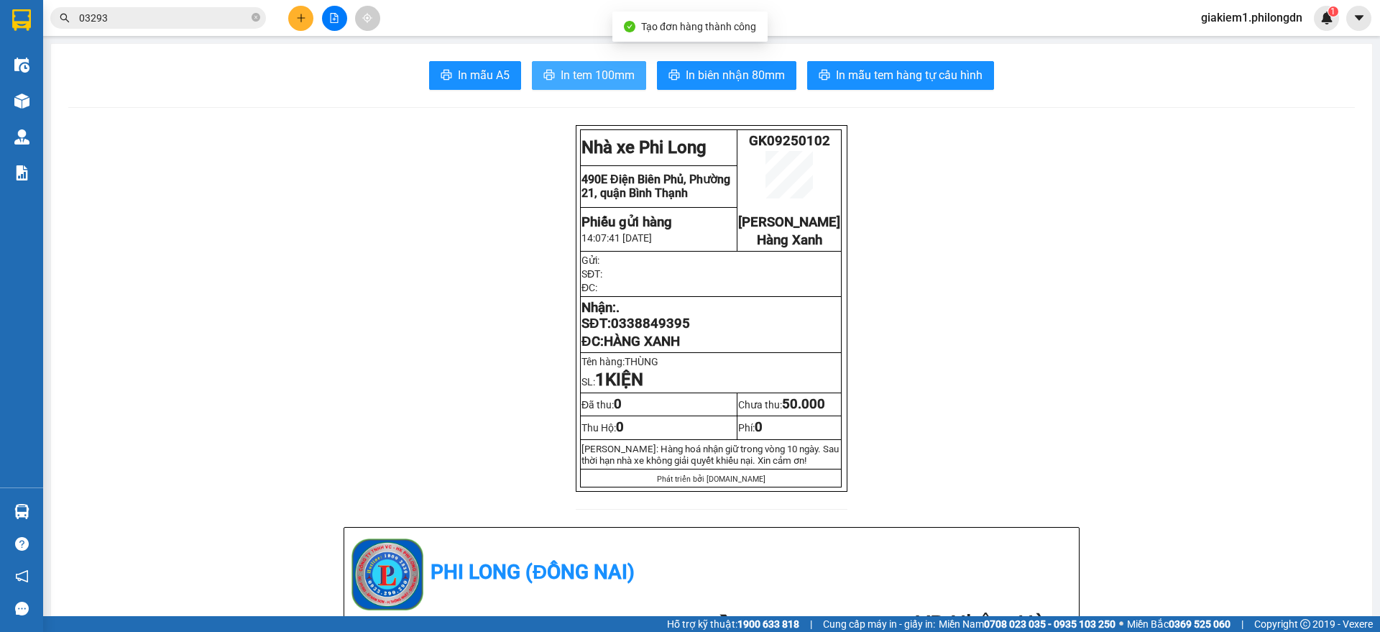
click at [583, 77] on span "In tem 100mm" at bounding box center [598, 75] width 74 height 18
click at [654, 331] on span "0338849395" at bounding box center [650, 324] width 79 height 16
copy span "0338849395"
click at [305, 27] on button at bounding box center [300, 18] width 25 height 25
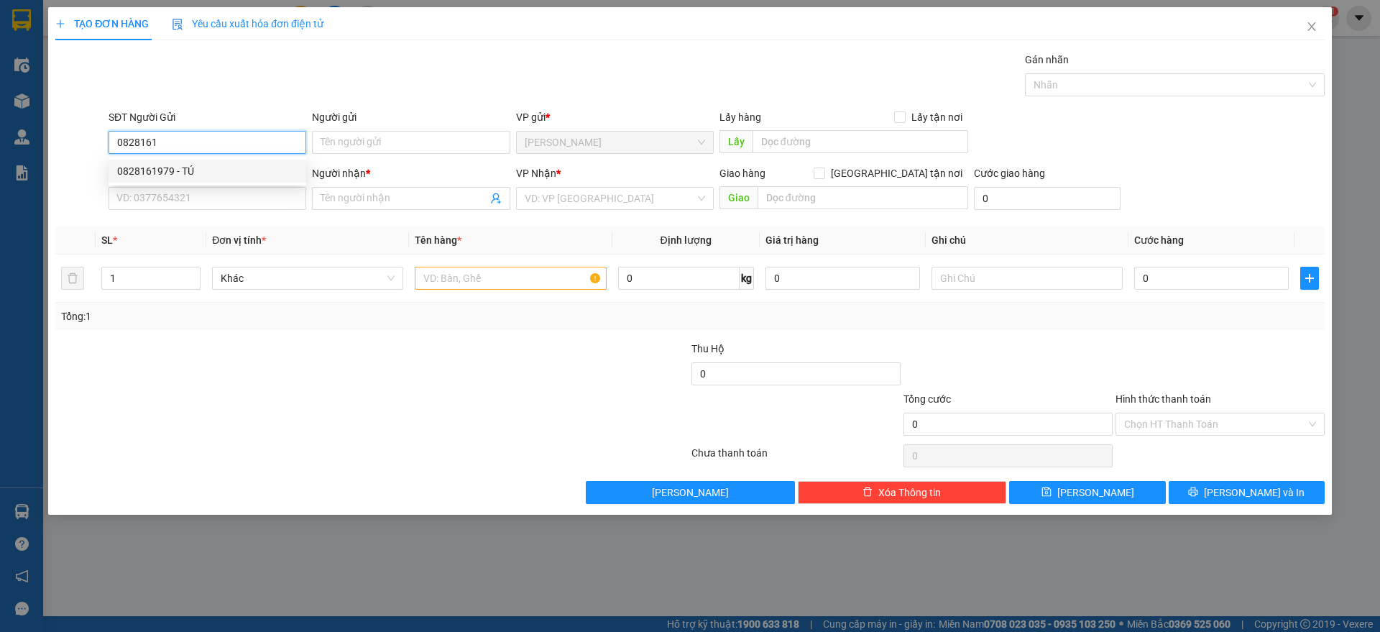
click at [257, 160] on div "0828161979 - TÚ" at bounding box center [208, 171] width 198 height 23
type input "0828161979"
type input "TÚ"
type input "0902735735"
type input "LONG"
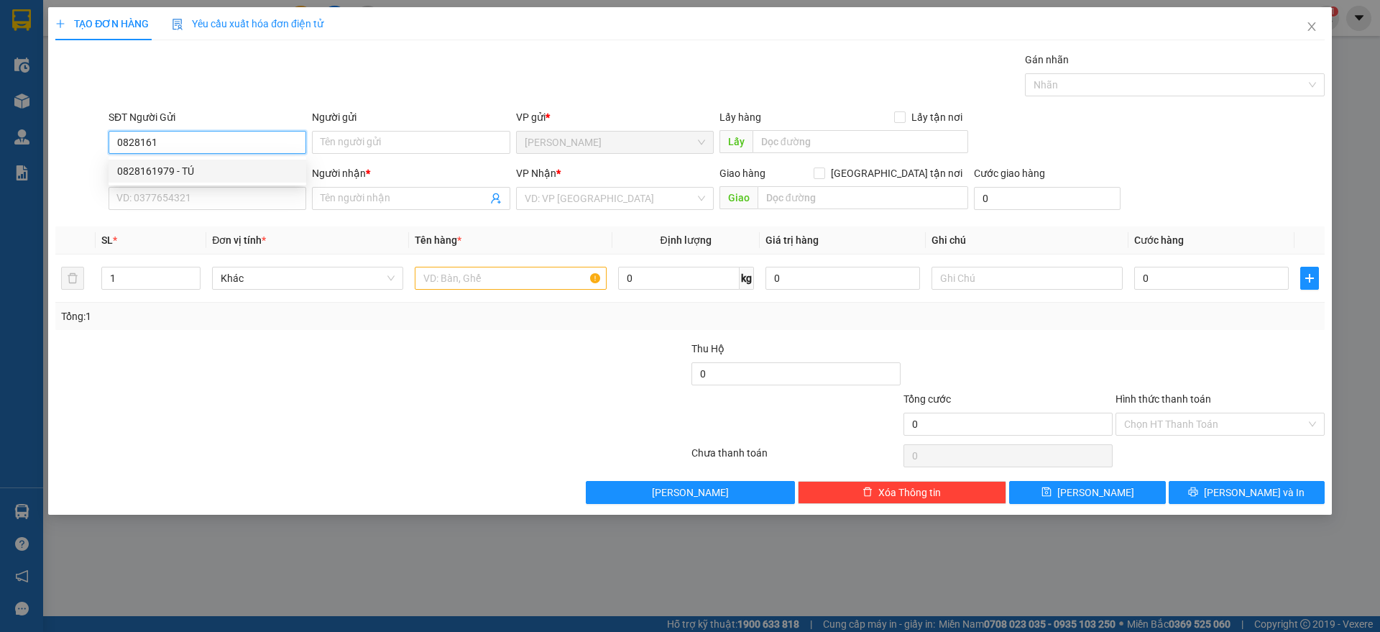
type input "BÁCH KHOA"
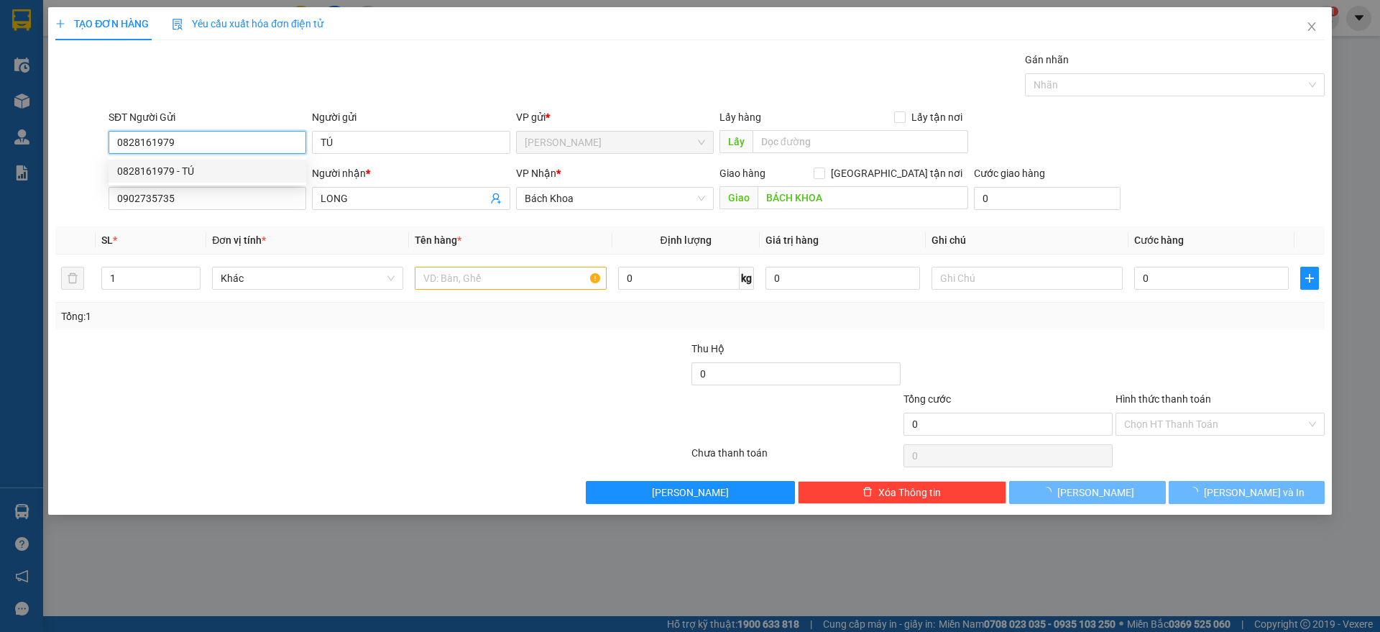
type input "40.000"
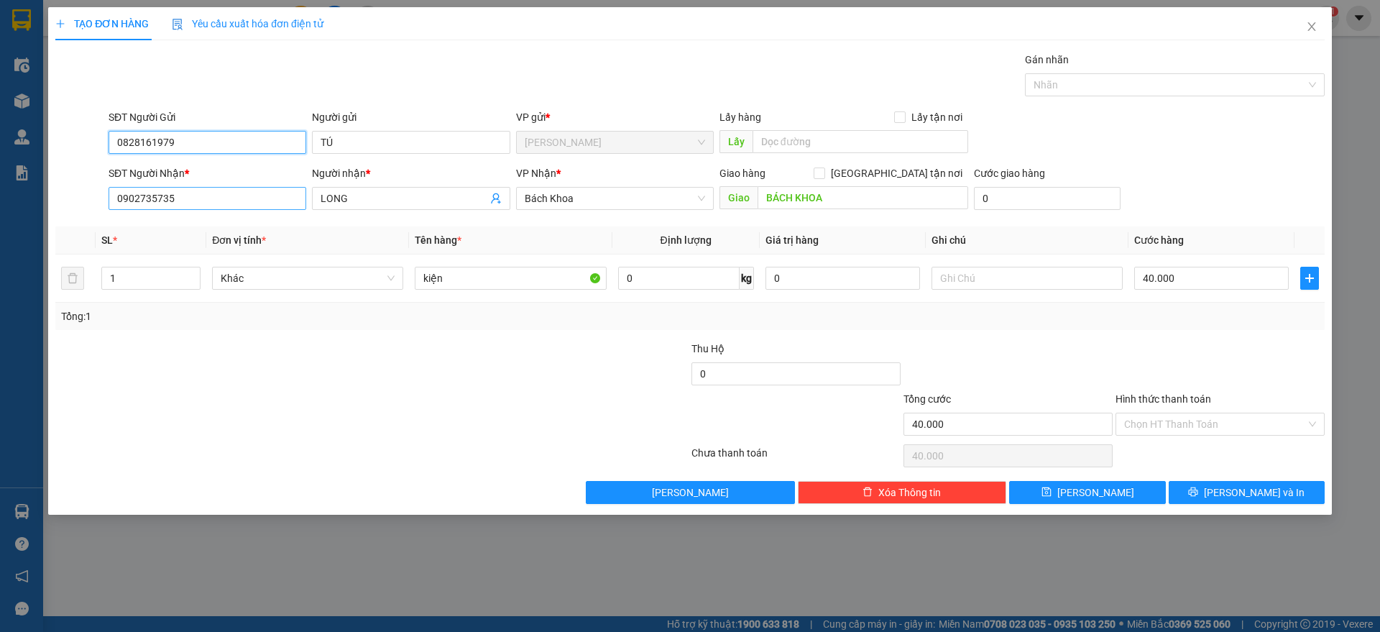
type input "0828161979"
click at [270, 198] on input "0902735735" at bounding box center [208, 198] width 198 height 23
type input "0907871592"
click at [436, 193] on input "LONG" at bounding box center [404, 199] width 166 height 16
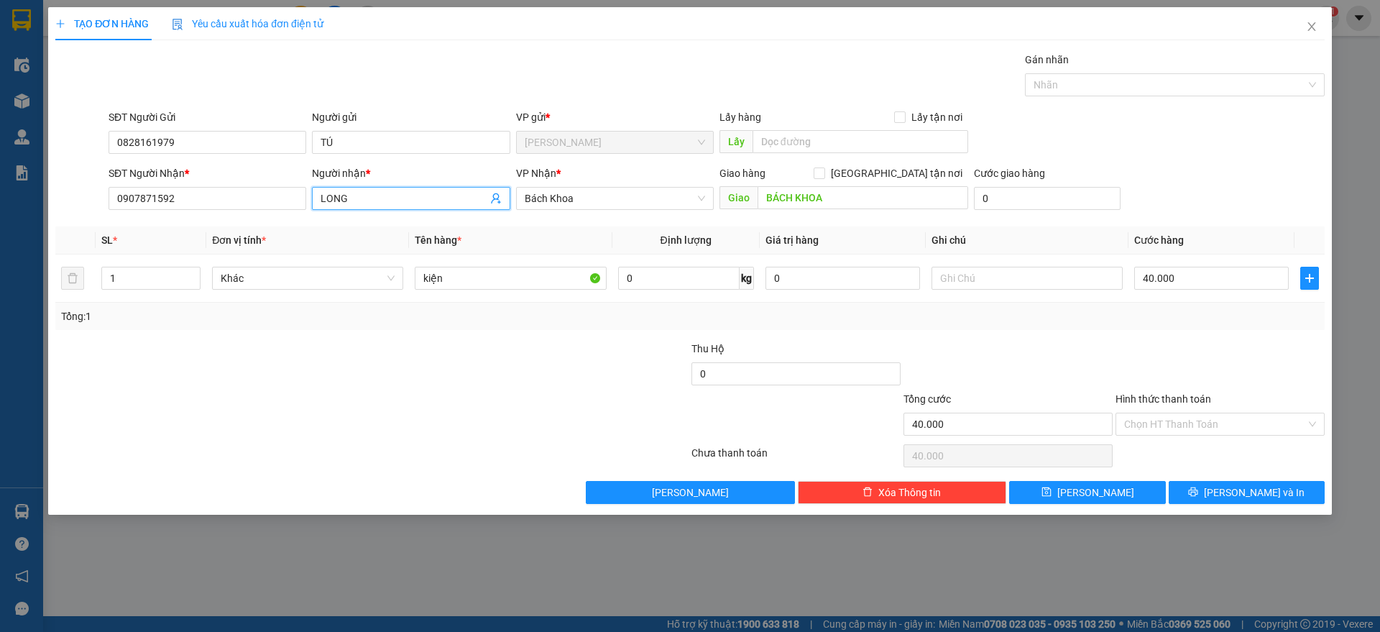
click at [436, 193] on input "LONG" at bounding box center [404, 199] width 166 height 16
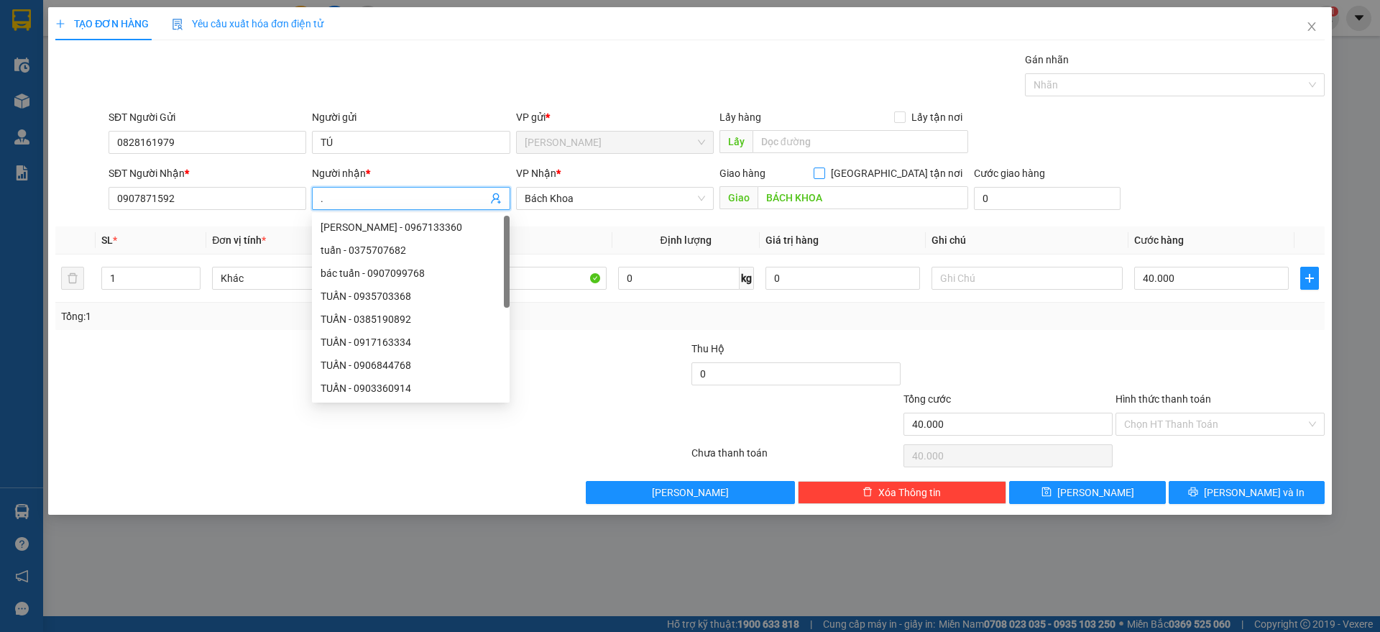
type input "."
click at [824, 171] on input "[GEOGRAPHIC_DATA] tận nơi" at bounding box center [819, 173] width 10 height 10
checkbox input "true"
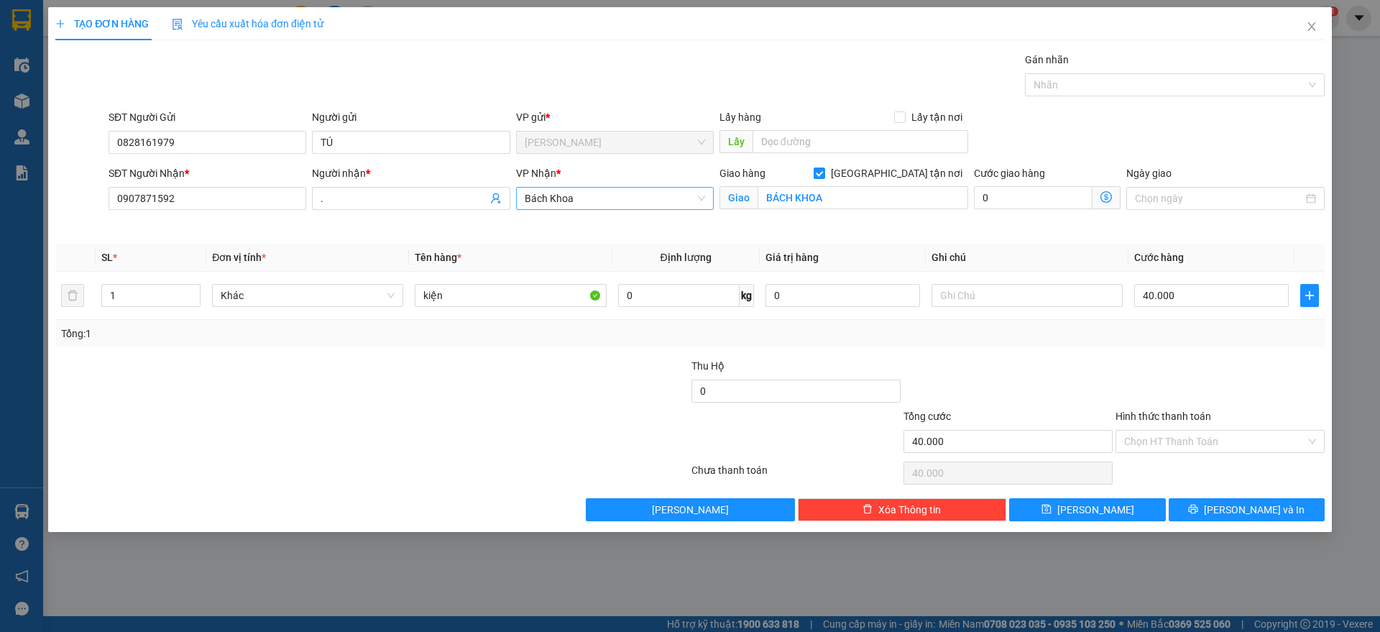
click at [620, 207] on span "Bách Khoa" at bounding box center [615, 199] width 180 height 22
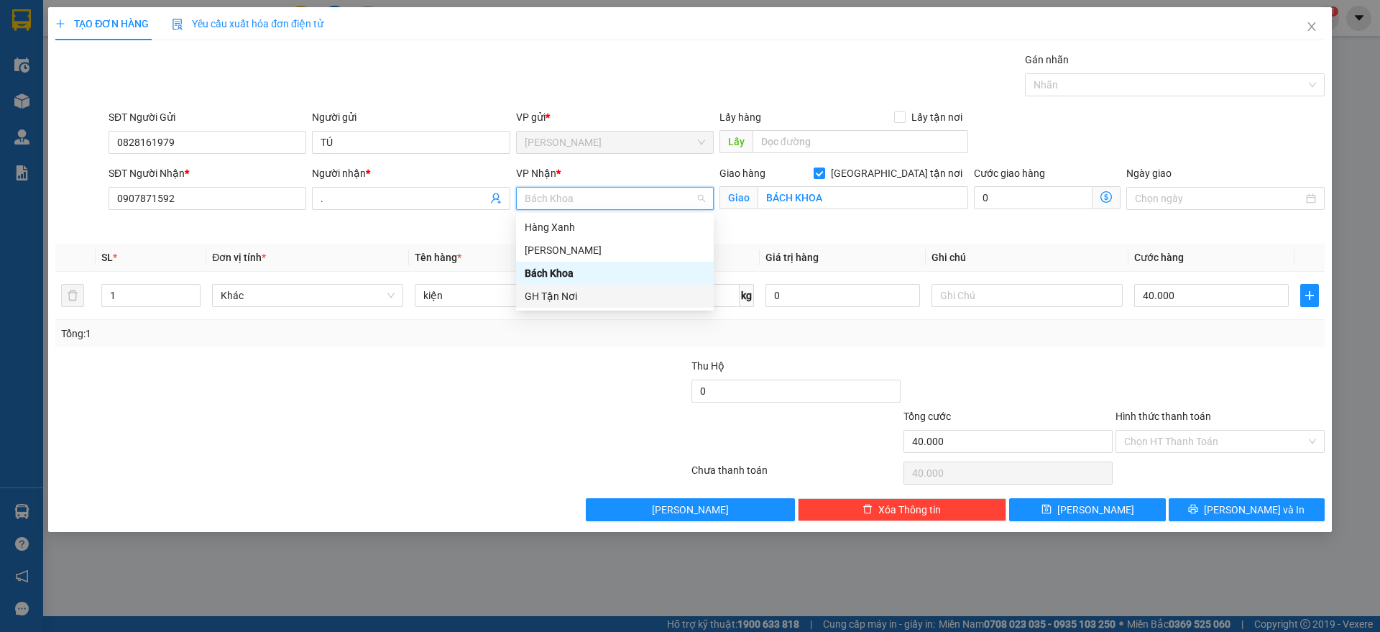
click at [547, 288] on div "GH Tận Nơi" at bounding box center [615, 296] width 180 height 16
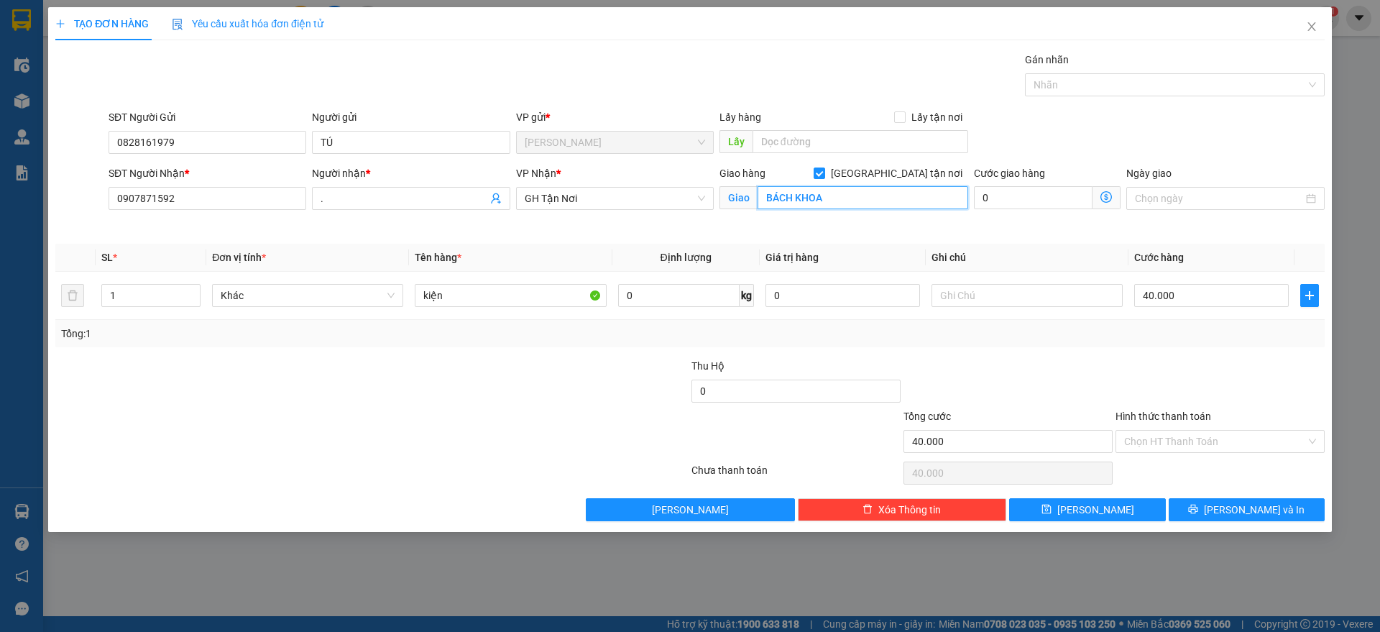
click at [884, 195] on input "BÁCH KHOA" at bounding box center [863, 197] width 211 height 23
type input "84/29 BÌNH TRƯNG, [GEOGRAPHIC_DATA]"
click at [477, 289] on input "kiện" at bounding box center [510, 295] width 191 height 23
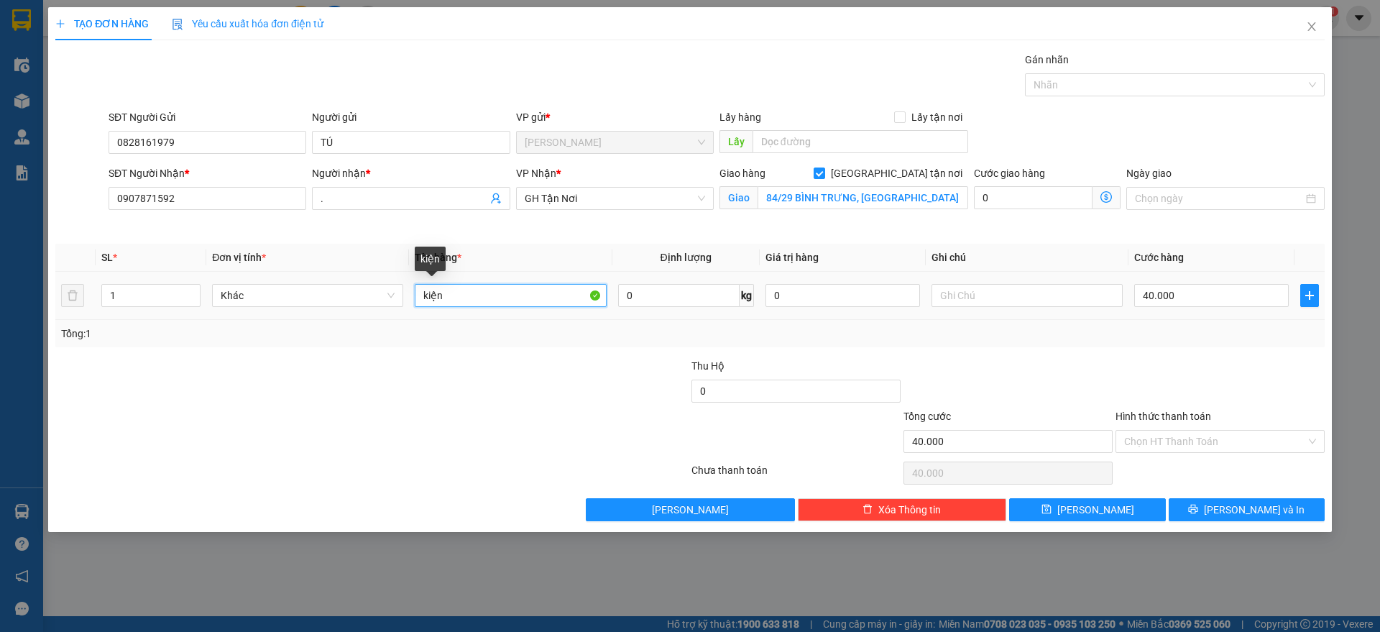
click at [477, 289] on input "kiện" at bounding box center [510, 295] width 191 height 23
type input "BAO"
click at [1165, 293] on input "40.000" at bounding box center [1211, 295] width 155 height 23
type input "8"
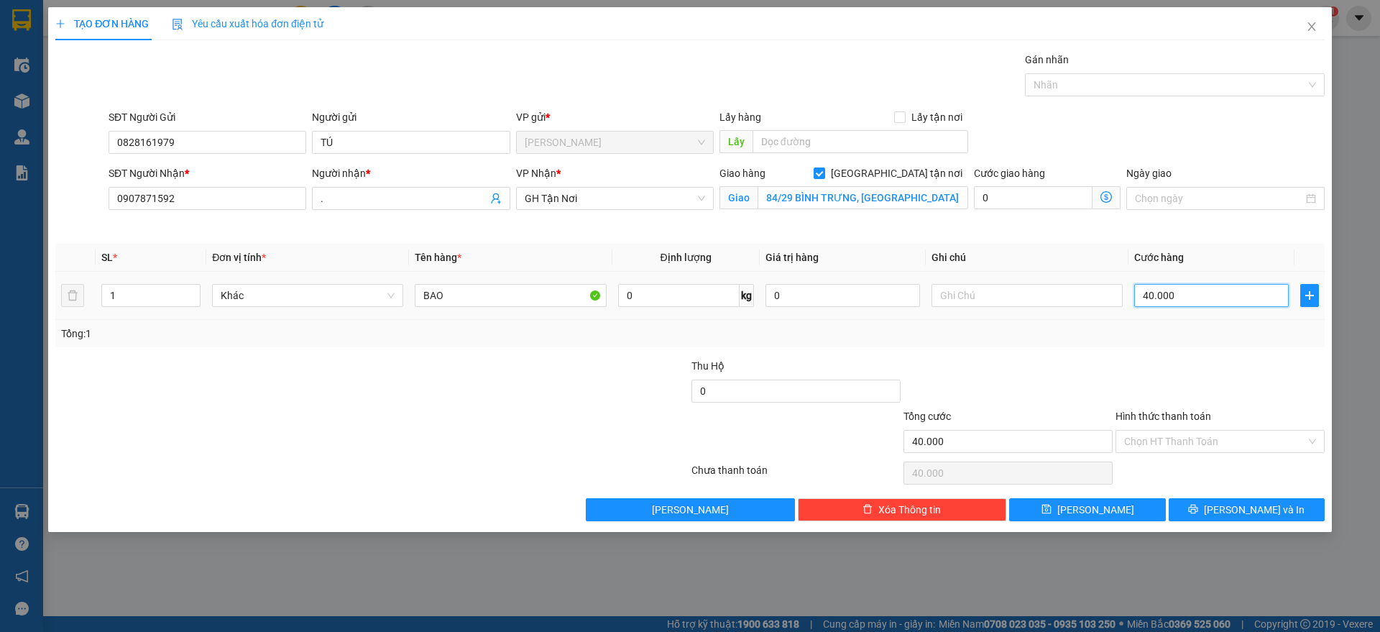
type input "8"
type input "80"
type input "800"
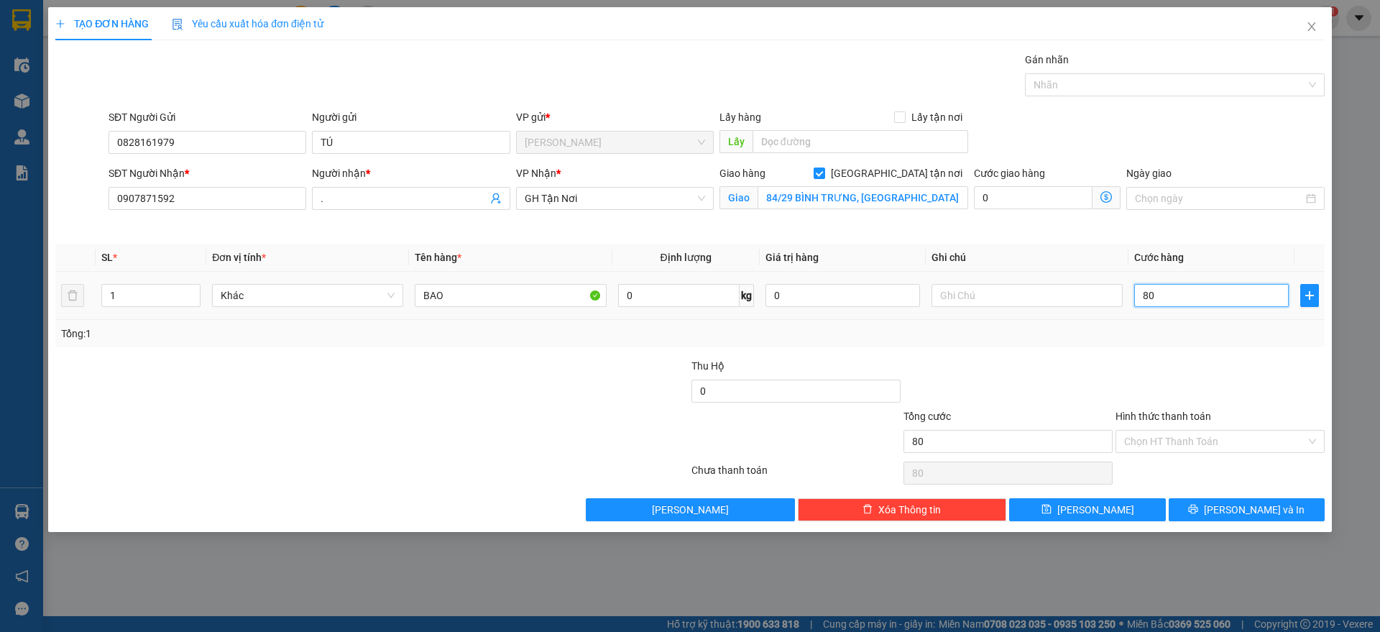
type input "800"
type input "8.000"
type input "80.000"
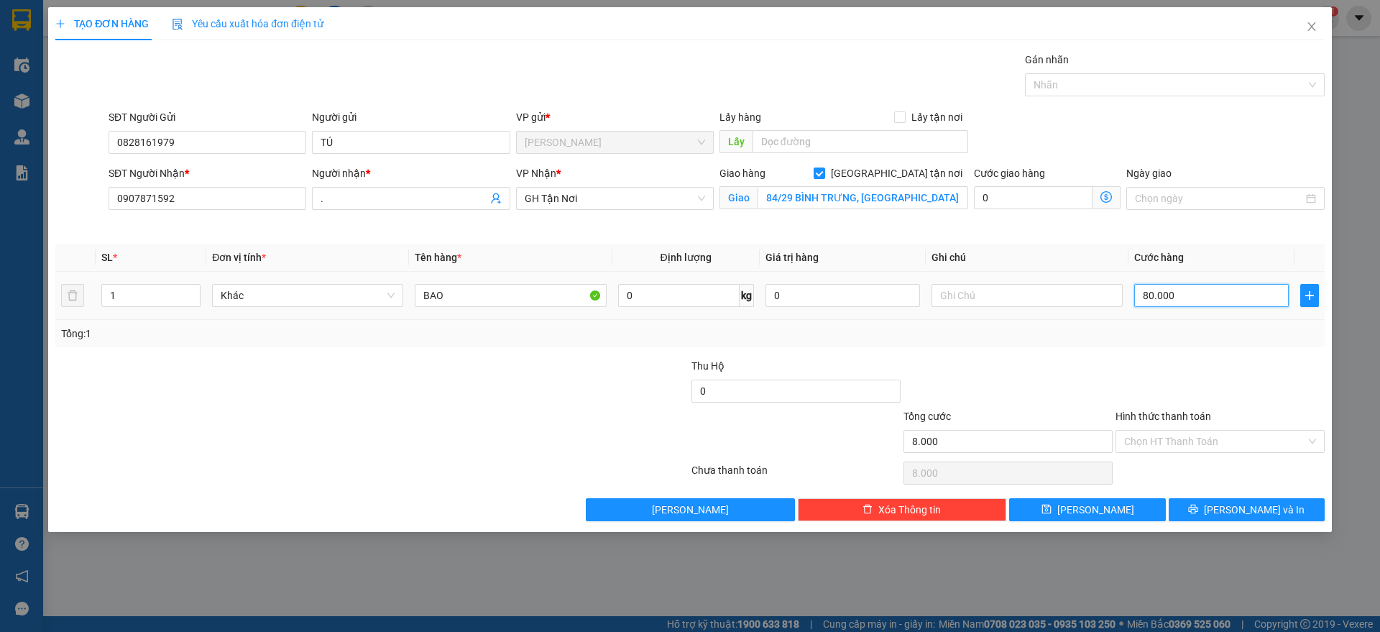
type input "80.000"
click at [1192, 444] on input "Hình thức thanh toán" at bounding box center [1215, 442] width 182 height 22
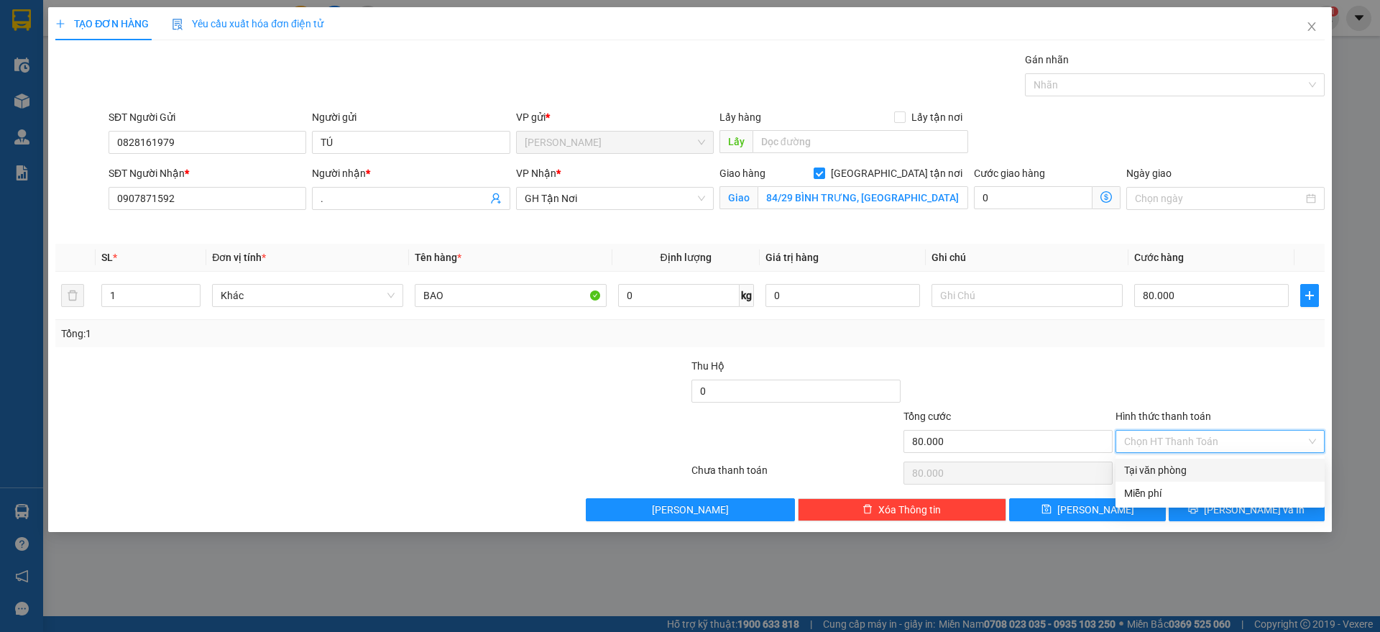
drag, startPoint x: 1188, startPoint y: 469, endPoint x: 1198, endPoint y: 484, distance: 17.8
click at [1188, 469] on div "Tại văn phòng" at bounding box center [1220, 470] width 192 height 16
type input "0"
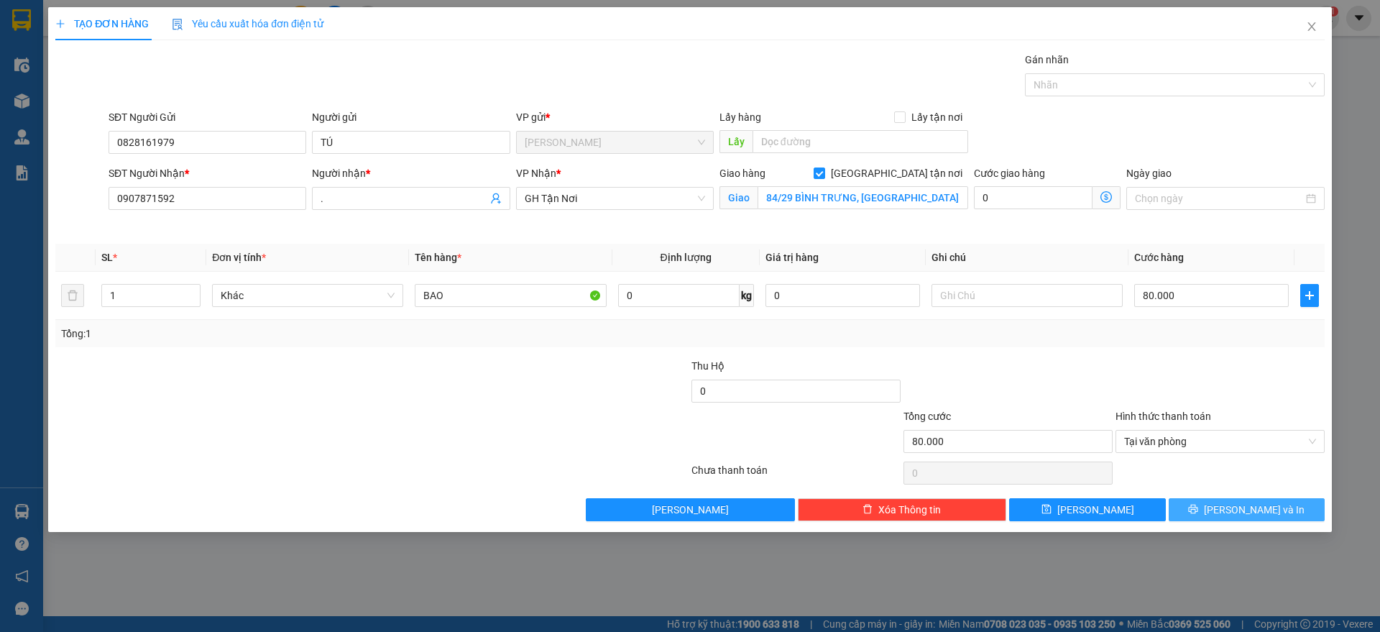
click at [1214, 513] on button "[PERSON_NAME] và In" at bounding box center [1247, 509] width 156 height 23
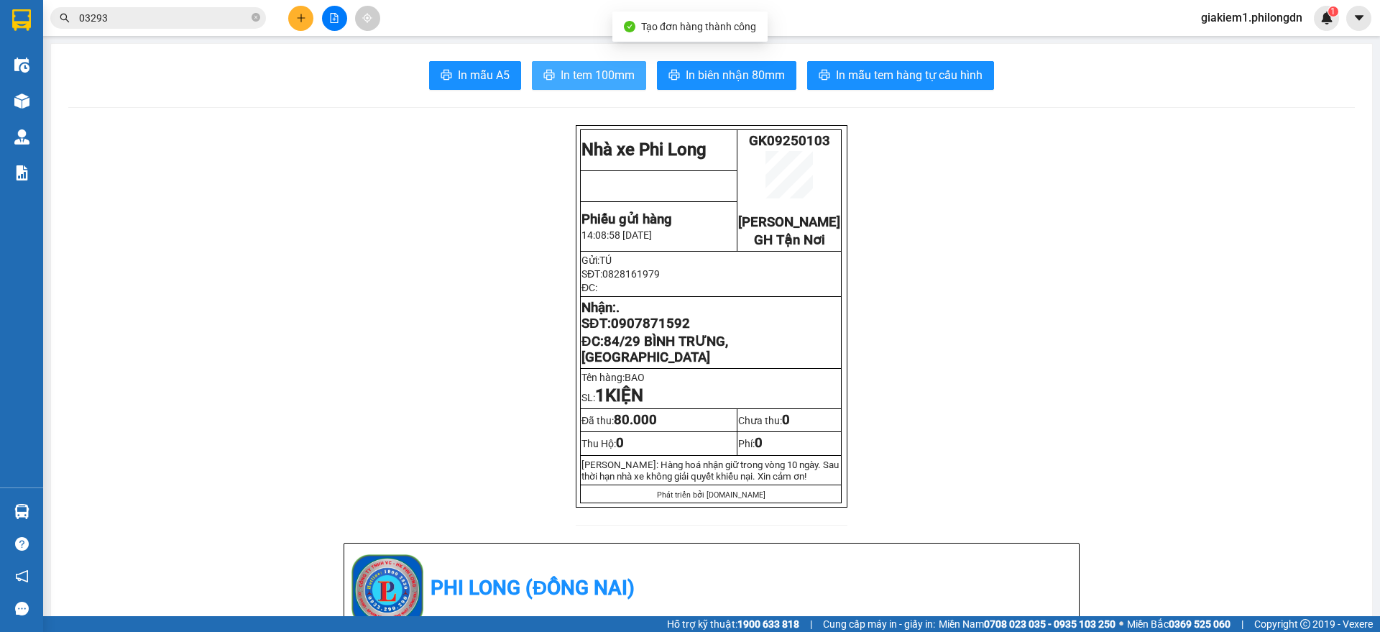
click at [592, 84] on button "In tem 100mm" at bounding box center [589, 75] width 114 height 29
drag, startPoint x: 647, startPoint y: 380, endPoint x: 597, endPoint y: 356, distance: 55.6
click at [597, 356] on p "ĐC: 84/29 BÌNH TRƯNG, [GEOGRAPHIC_DATA]" at bounding box center [711, 350] width 259 height 32
copy span "84/29 BÌNH TRƯNG, [GEOGRAPHIC_DATA]"
click at [650, 331] on span "0907871592" at bounding box center [650, 324] width 79 height 16
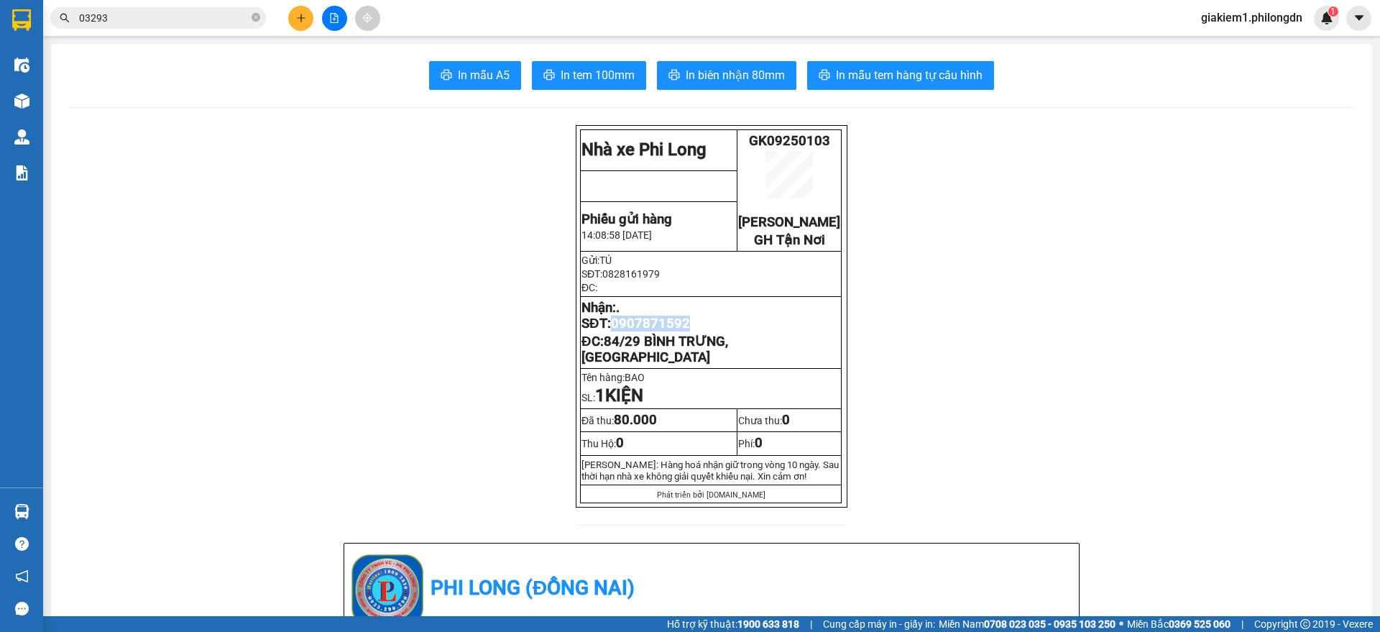
click at [650, 331] on span "0907871592" at bounding box center [650, 324] width 79 height 16
copy span "0907871592"
click at [305, 21] on icon "plus" at bounding box center [301, 18] width 10 height 10
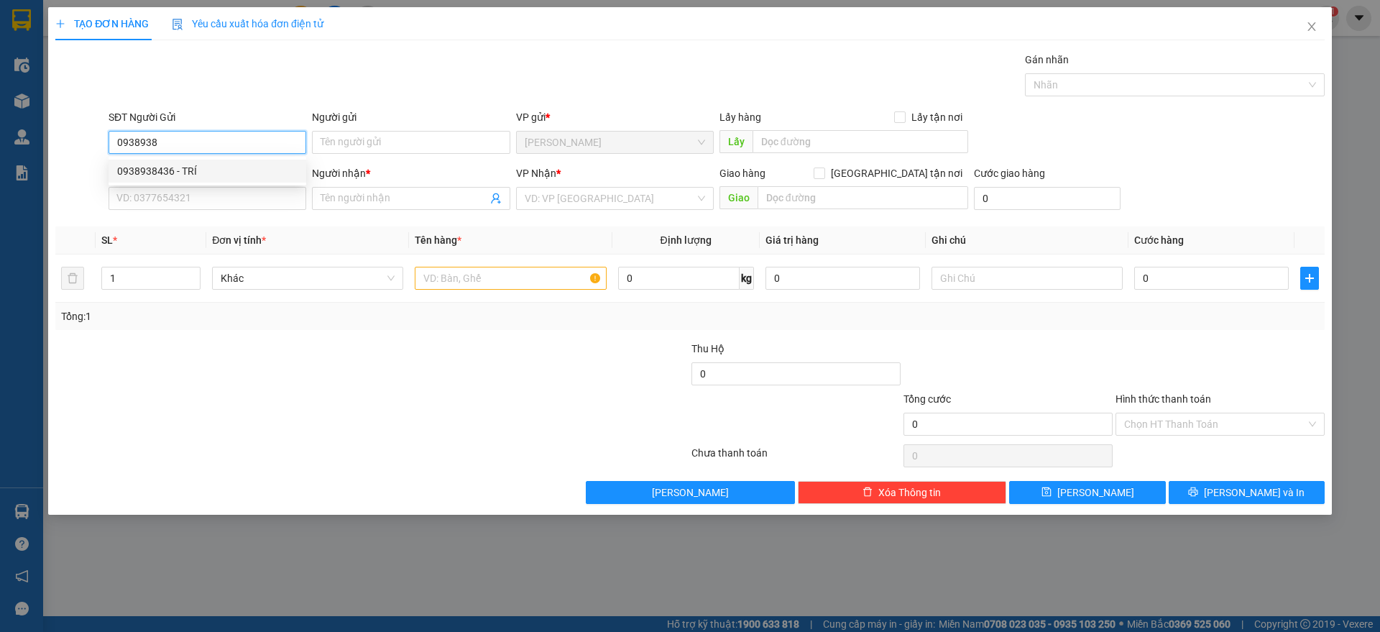
click at [182, 170] on div "0938938436 - TRÍ" at bounding box center [207, 171] width 180 height 16
type input "0938938436"
type input "TRÍ"
type input "0384075278"
type input "."
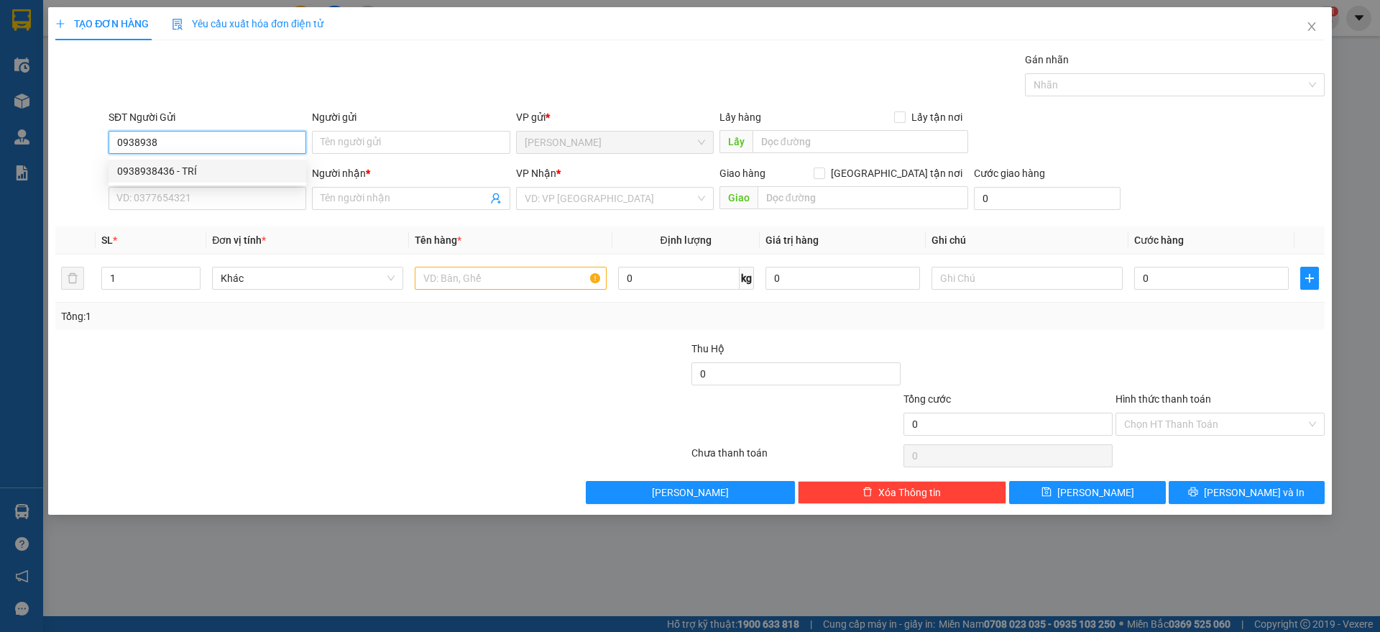
type input "BÁCH KHOA"
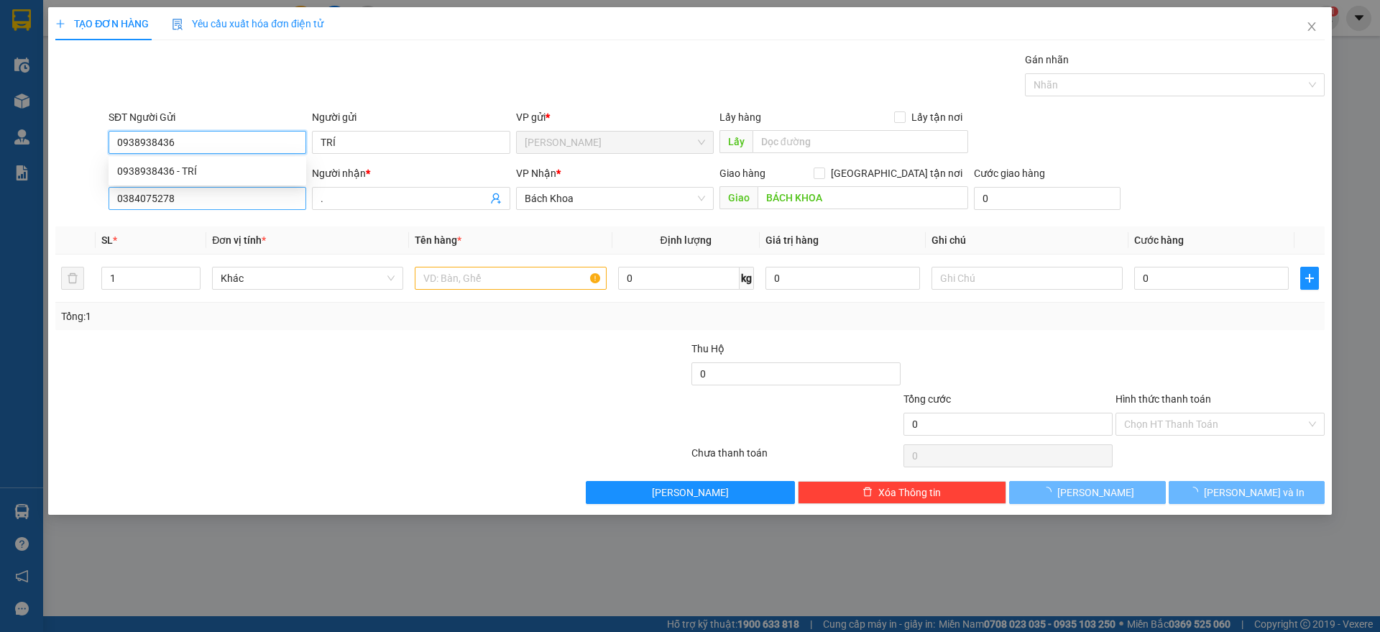
type input "100.000"
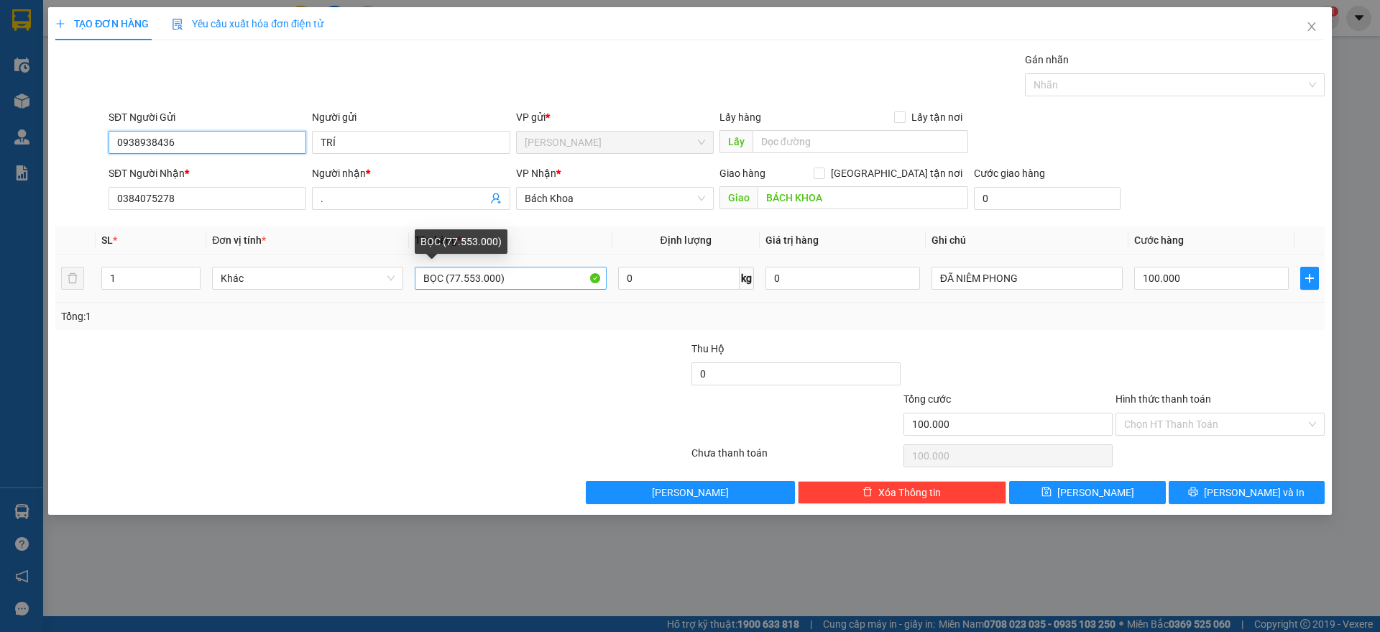
type input "0938938436"
drag, startPoint x: 495, startPoint y: 275, endPoint x: 451, endPoint y: 271, distance: 44.0
click at [451, 271] on input "BỌC (77.553.000)" at bounding box center [510, 278] width 191 height 23
type input "BỌC (85.621.000)"
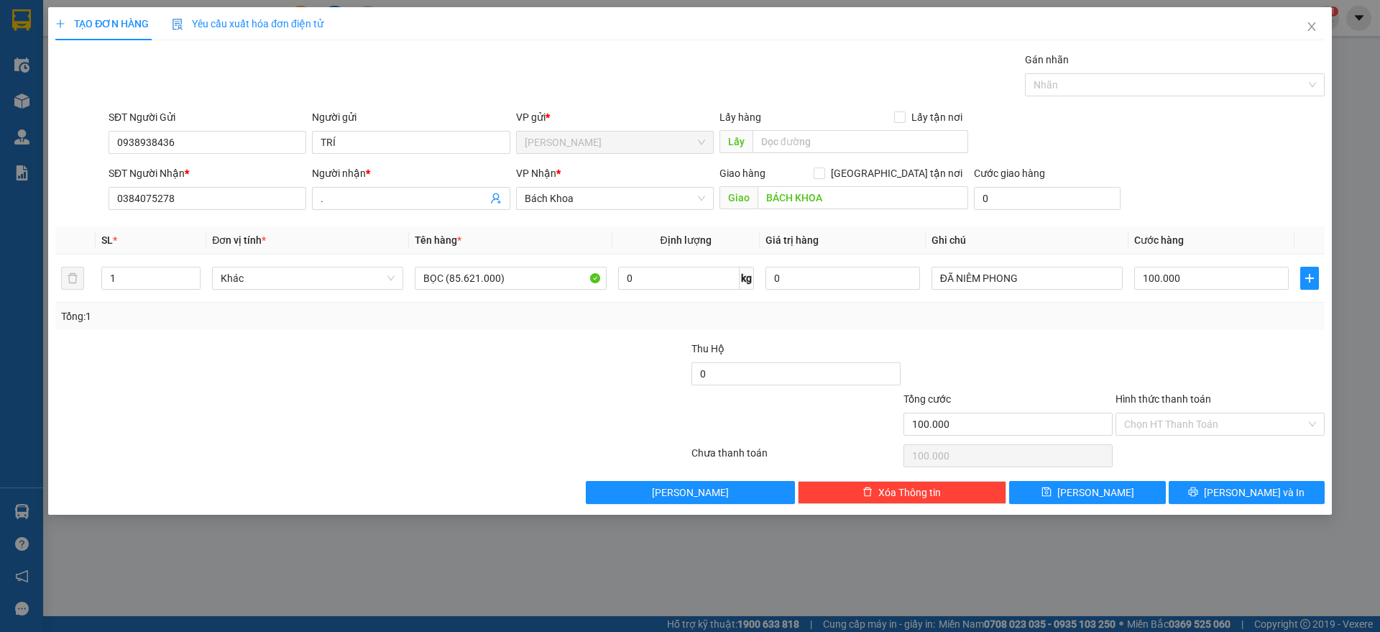
drag, startPoint x: 1183, startPoint y: 411, endPoint x: 1176, endPoint y: 436, distance: 26.9
click at [1183, 413] on div "Hình thức thanh toán Chọn HT Thanh Toán" at bounding box center [1220, 416] width 209 height 50
click at [1175, 427] on input "Hình thức thanh toán" at bounding box center [1215, 424] width 182 height 22
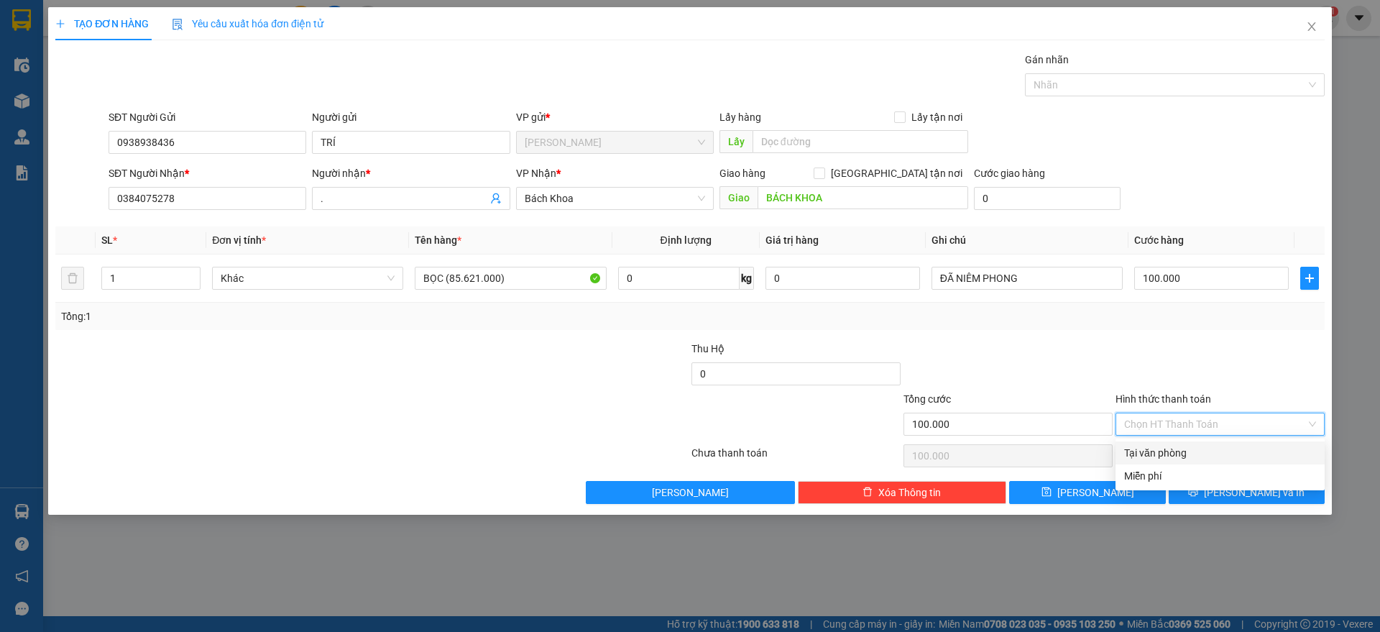
click at [1180, 449] on div "Tại văn phòng" at bounding box center [1220, 453] width 192 height 16
type input "0"
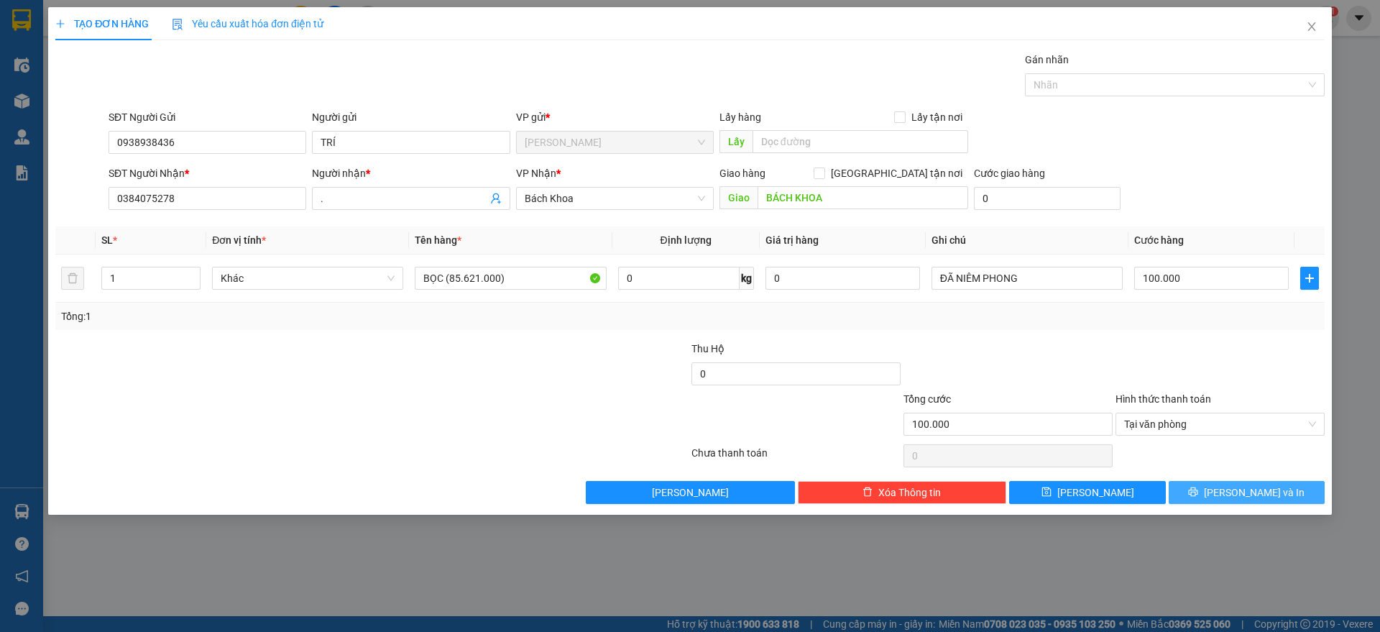
click at [1205, 492] on button "[PERSON_NAME] và In" at bounding box center [1247, 492] width 156 height 23
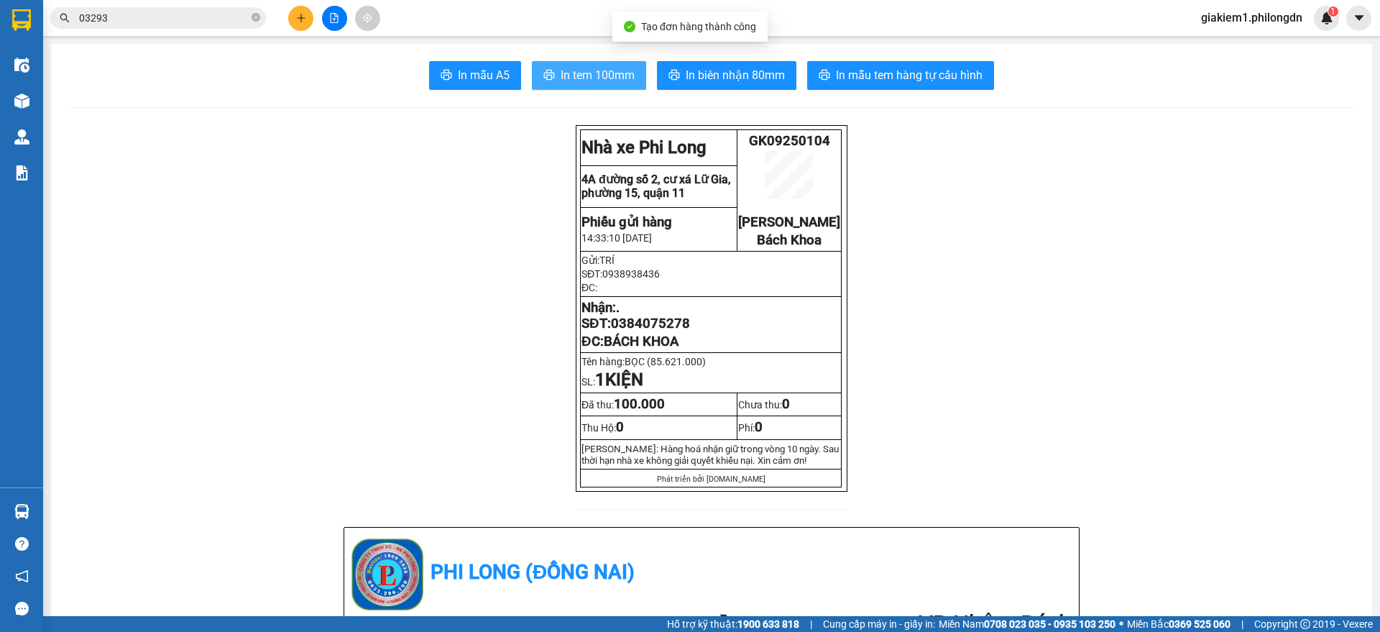
click at [561, 68] on span "In tem 100mm" at bounding box center [598, 75] width 74 height 18
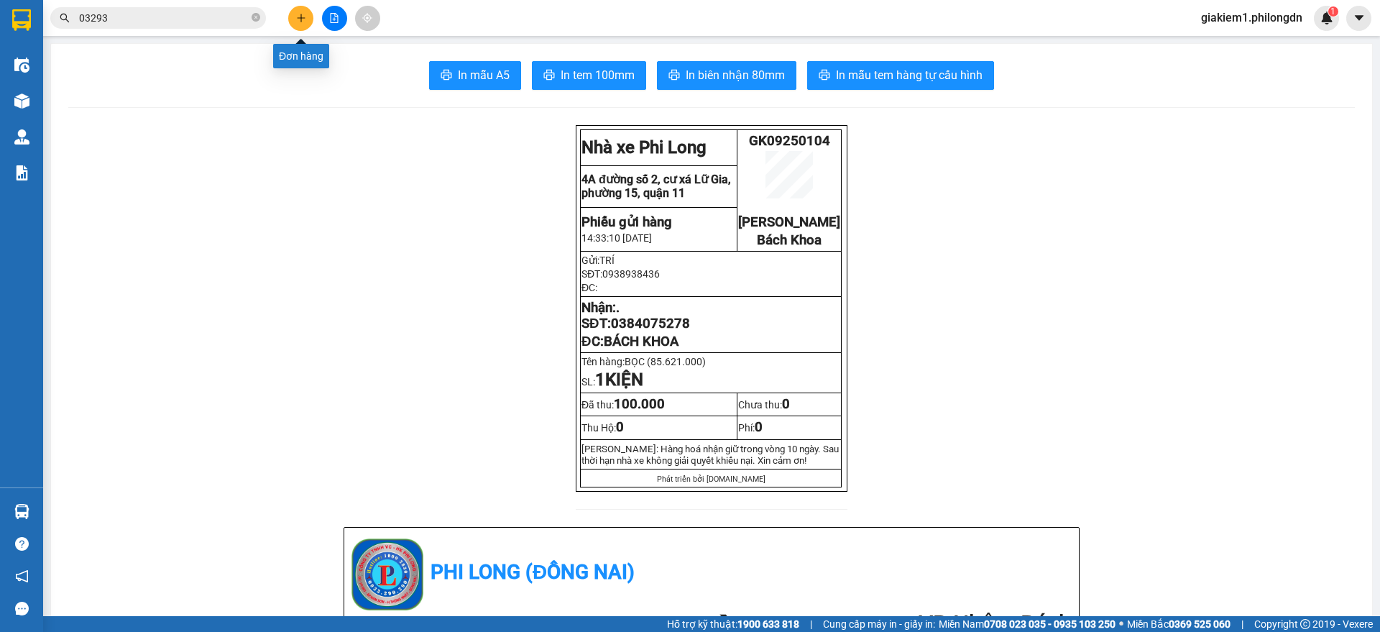
click at [294, 18] on button at bounding box center [300, 18] width 25 height 25
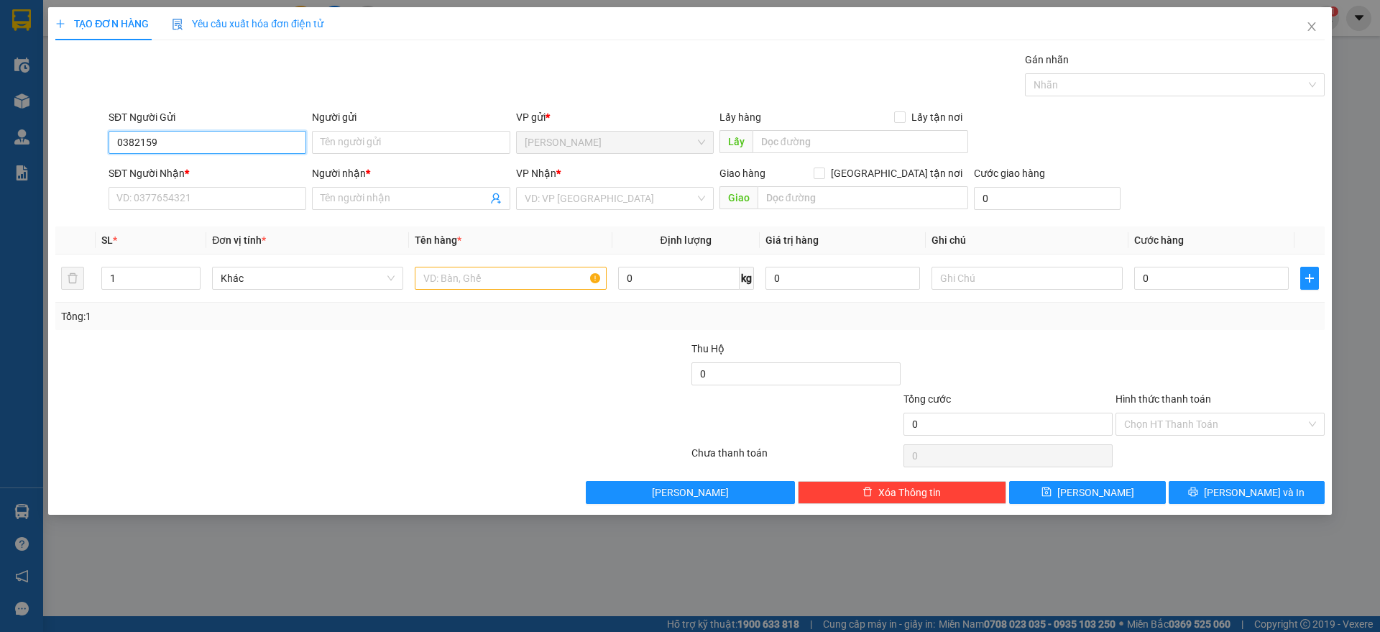
click at [174, 148] on input "0382159" at bounding box center [208, 142] width 198 height 23
type input "0382159136"
click at [347, 141] on input "Người gửi" at bounding box center [411, 142] width 198 height 23
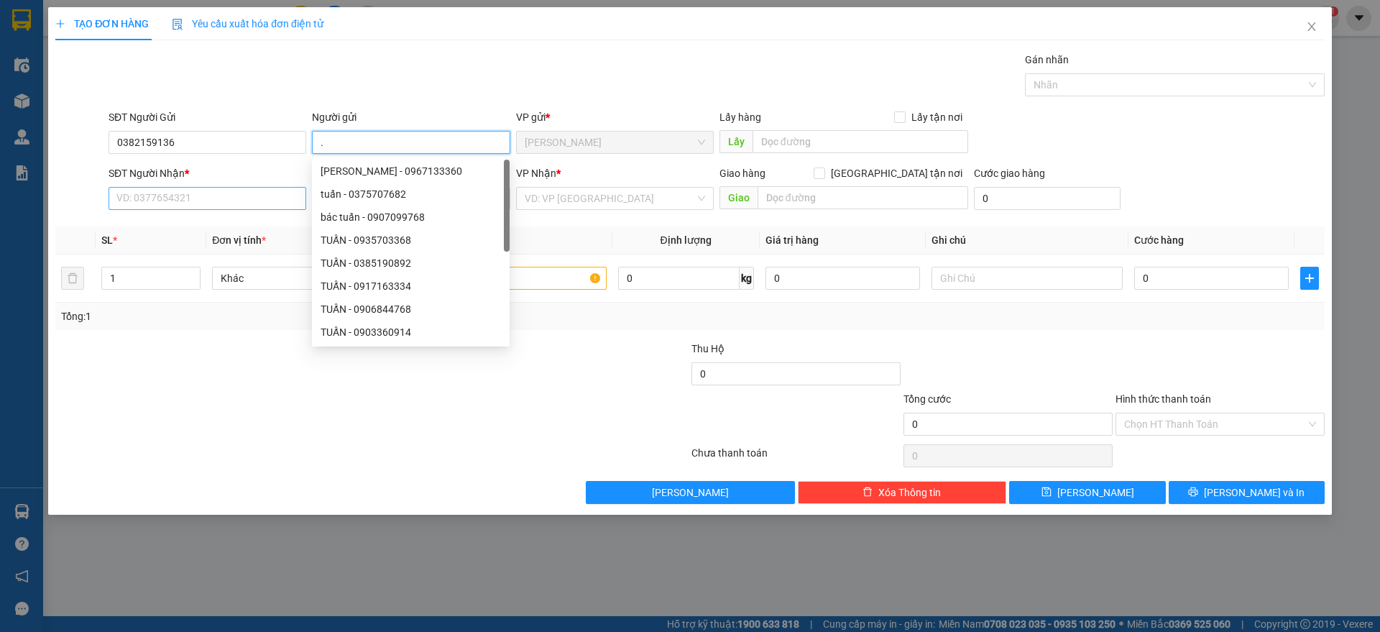
type input "."
click at [195, 188] on input "SĐT Người Nhận *" at bounding box center [208, 198] width 198 height 23
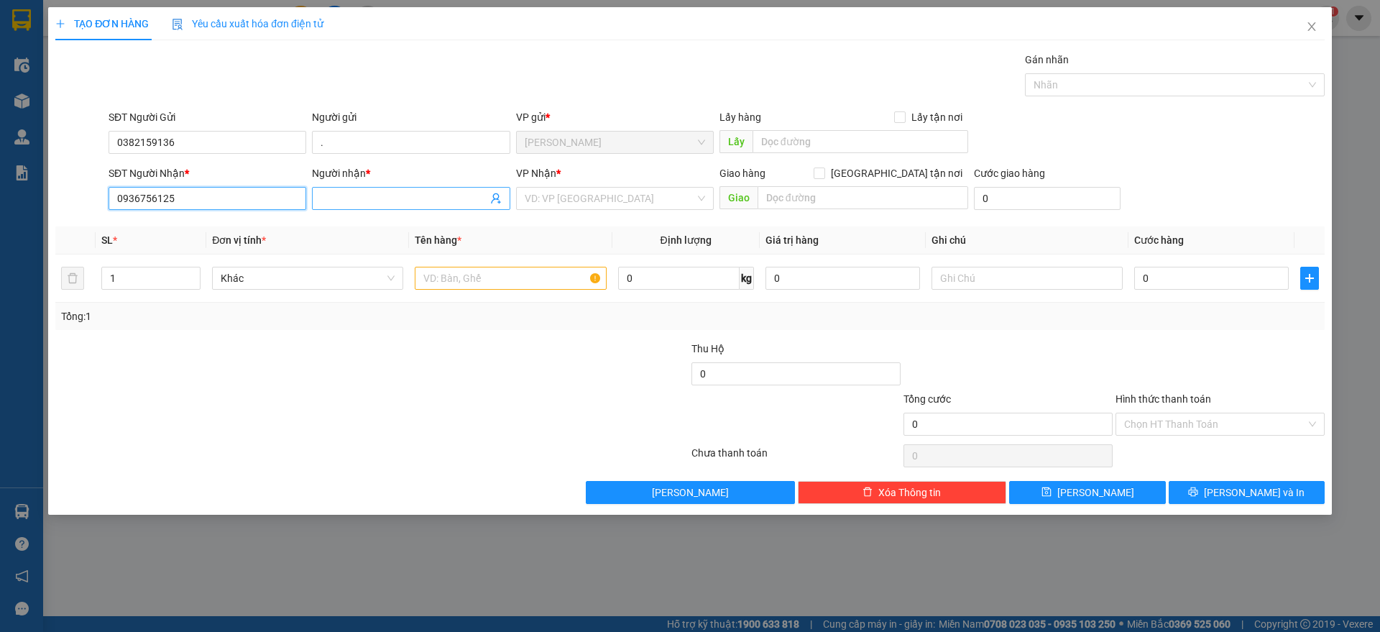
type input "0936756125"
click at [427, 201] on input "Người nhận *" at bounding box center [404, 199] width 166 height 16
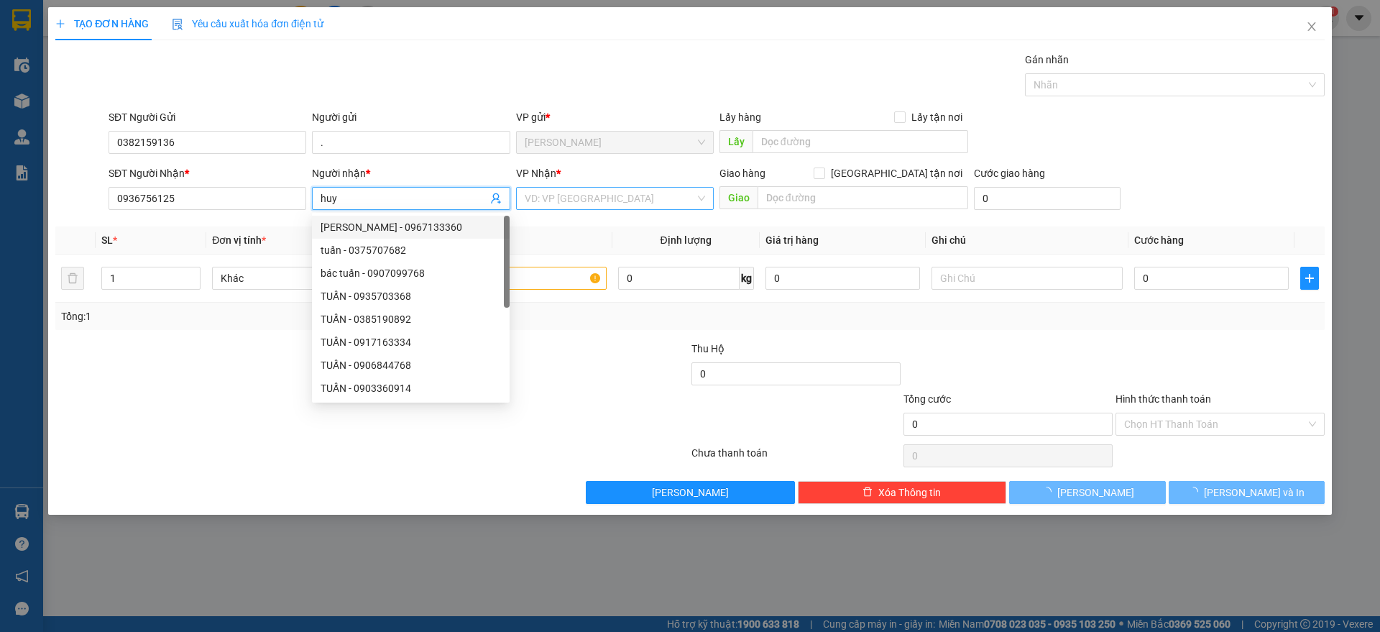
type input "huy"
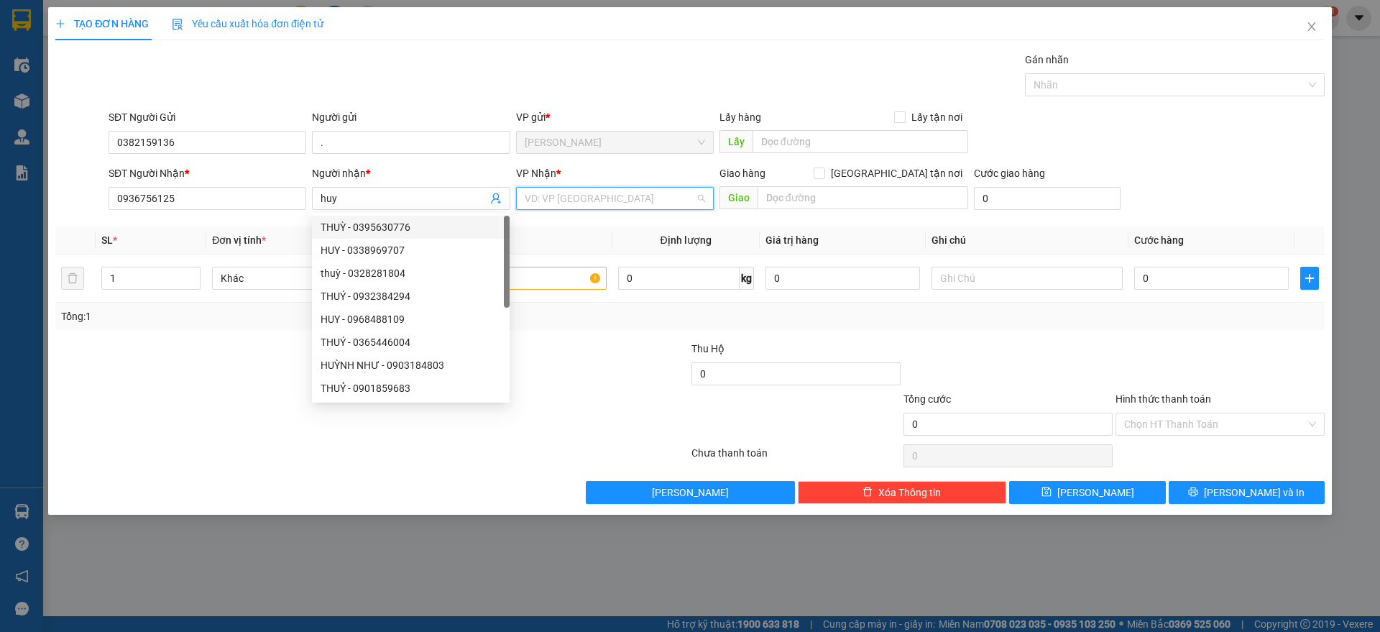
click at [643, 196] on input "search" at bounding box center [610, 199] width 170 height 22
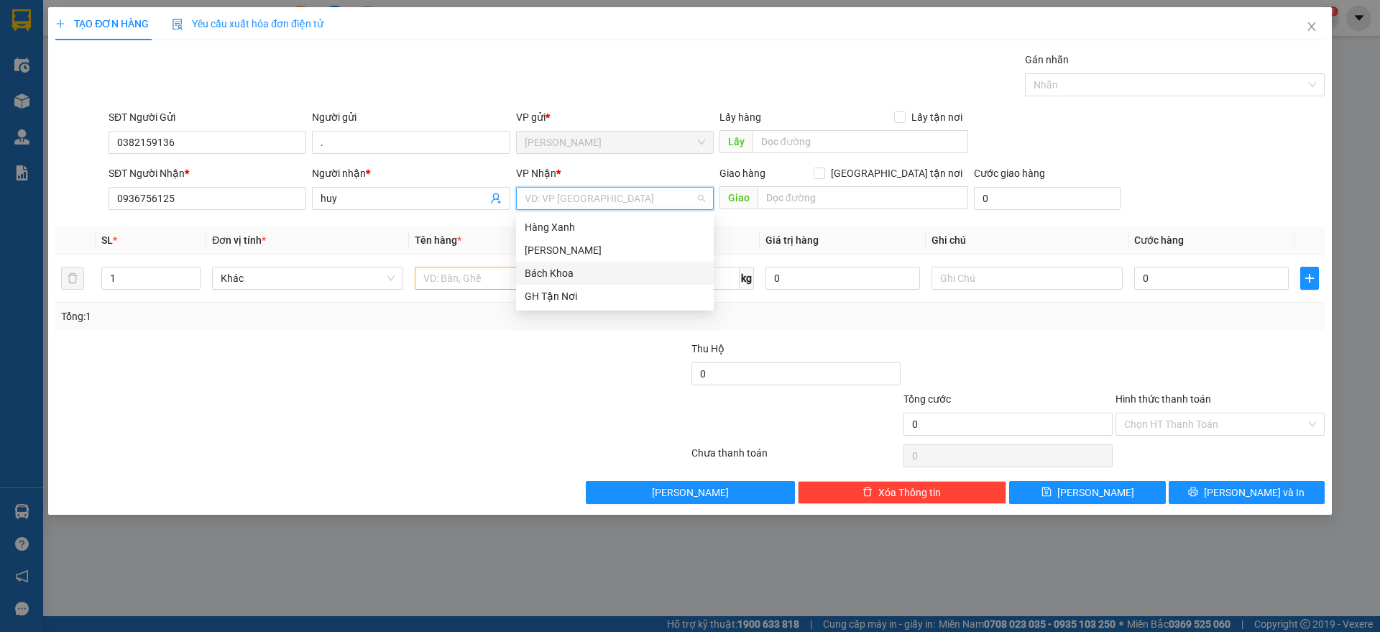
click at [549, 275] on div "Bách Khoa" at bounding box center [615, 273] width 180 height 16
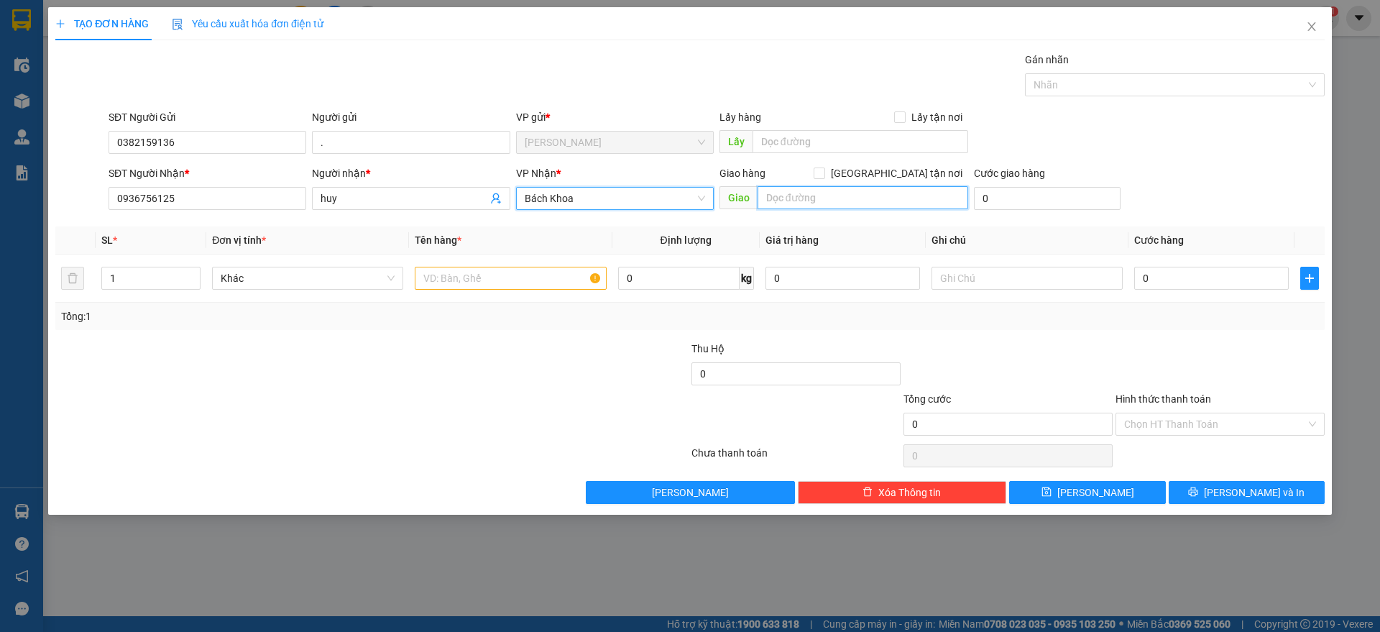
click at [887, 191] on input "text" at bounding box center [863, 197] width 211 height 23
type input "BÁCH KHOA"
click at [455, 283] on input "text" at bounding box center [510, 278] width 191 height 23
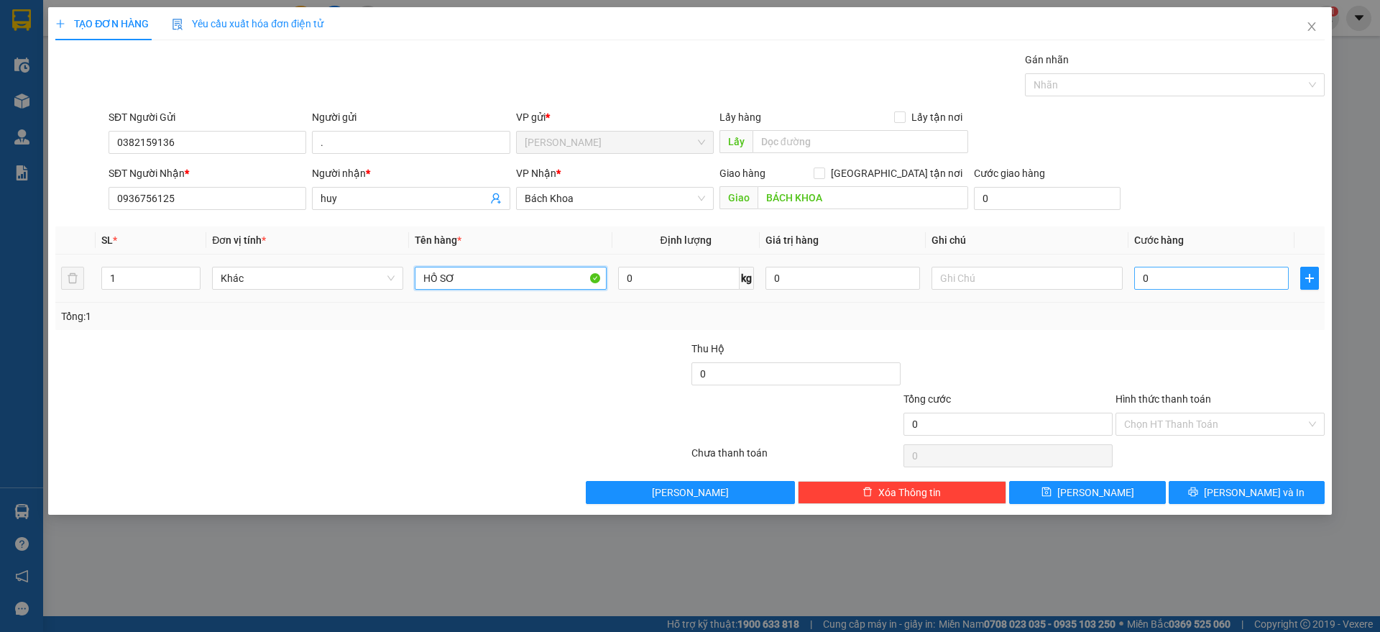
type input "HỒ SƠ"
click at [1257, 276] on input "0" at bounding box center [1211, 278] width 155 height 23
type input "3"
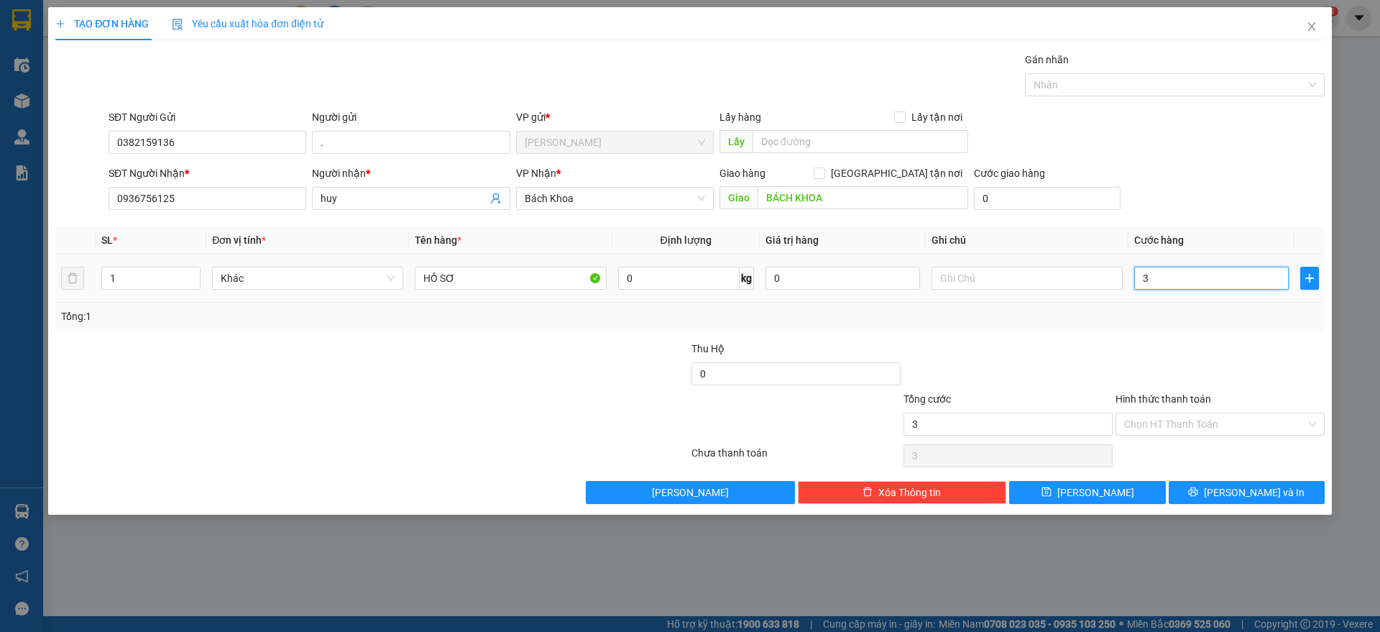
type input "30"
type input "300"
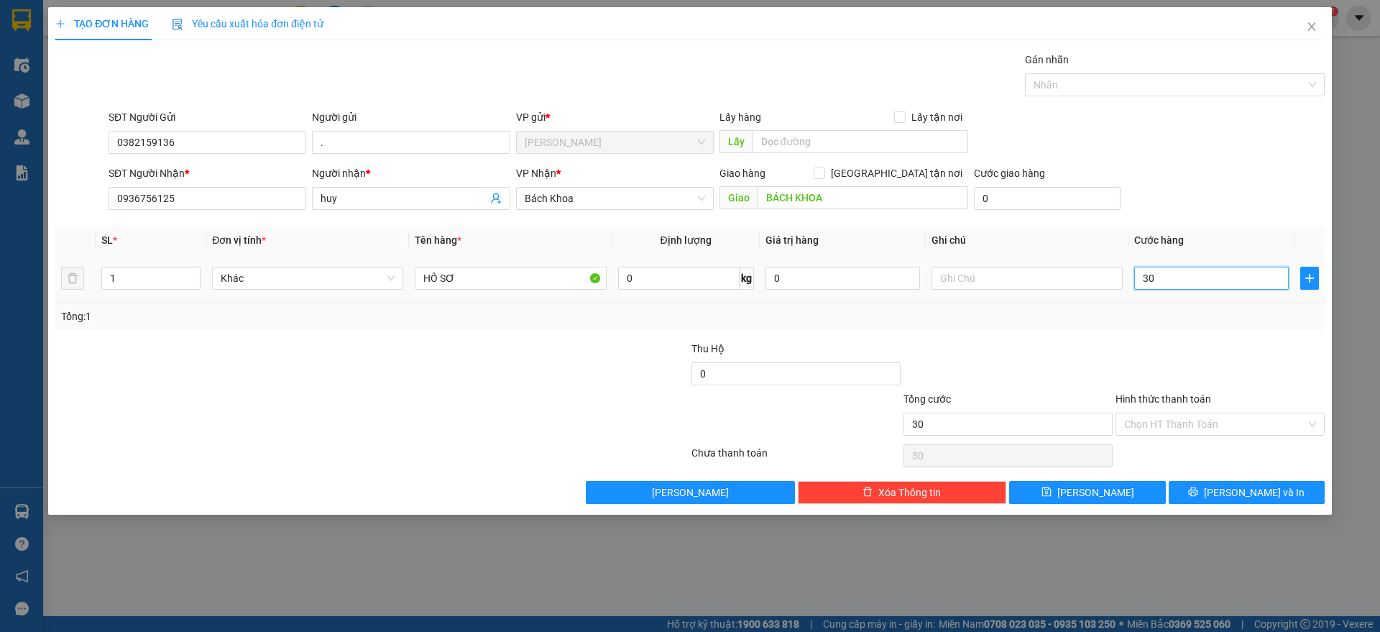
type input "300"
type input "3.000"
type input "30.000"
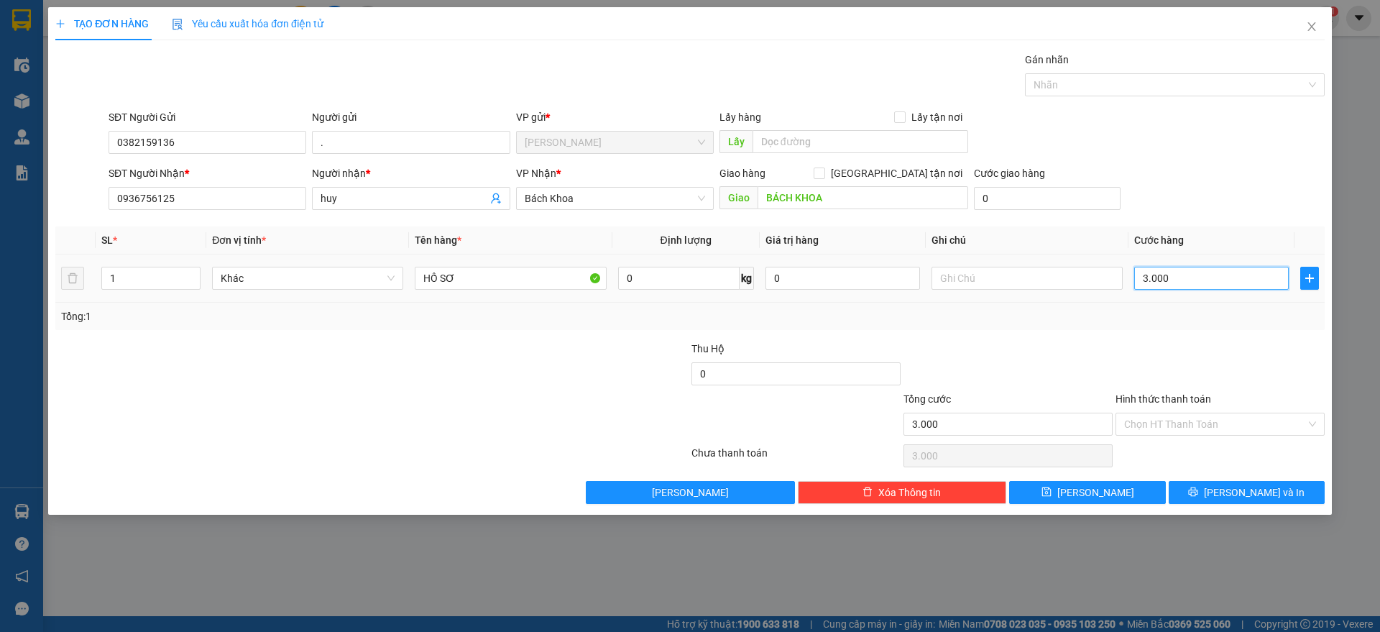
type input "30.000"
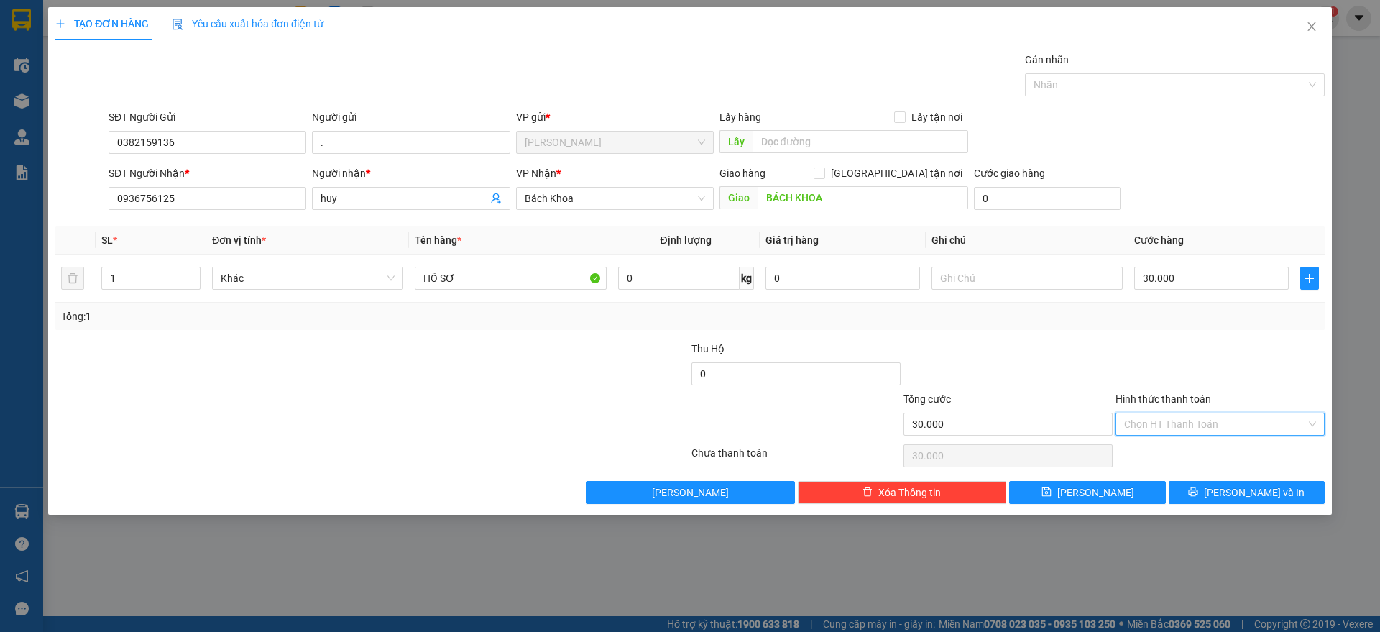
click at [1239, 420] on input "Hình thức thanh toán" at bounding box center [1215, 424] width 182 height 22
click at [1225, 453] on div "Tại văn phòng" at bounding box center [1220, 453] width 192 height 16
type input "0"
click at [1217, 492] on button "[PERSON_NAME] và In" at bounding box center [1247, 492] width 156 height 23
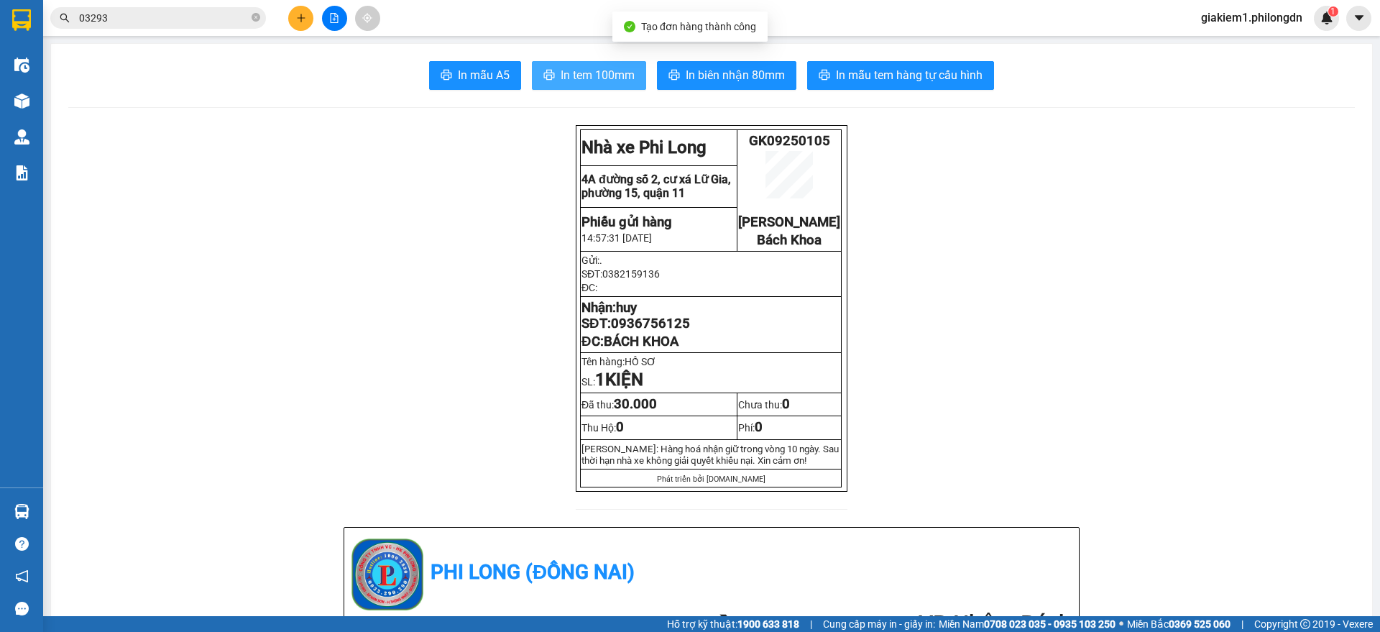
click at [608, 66] on span "In tem 100mm" at bounding box center [598, 75] width 74 height 18
click at [643, 331] on span "0936756125" at bounding box center [650, 324] width 79 height 16
copy span "0936756125"
